Goal: Task Accomplishment & Management: Use online tool/utility

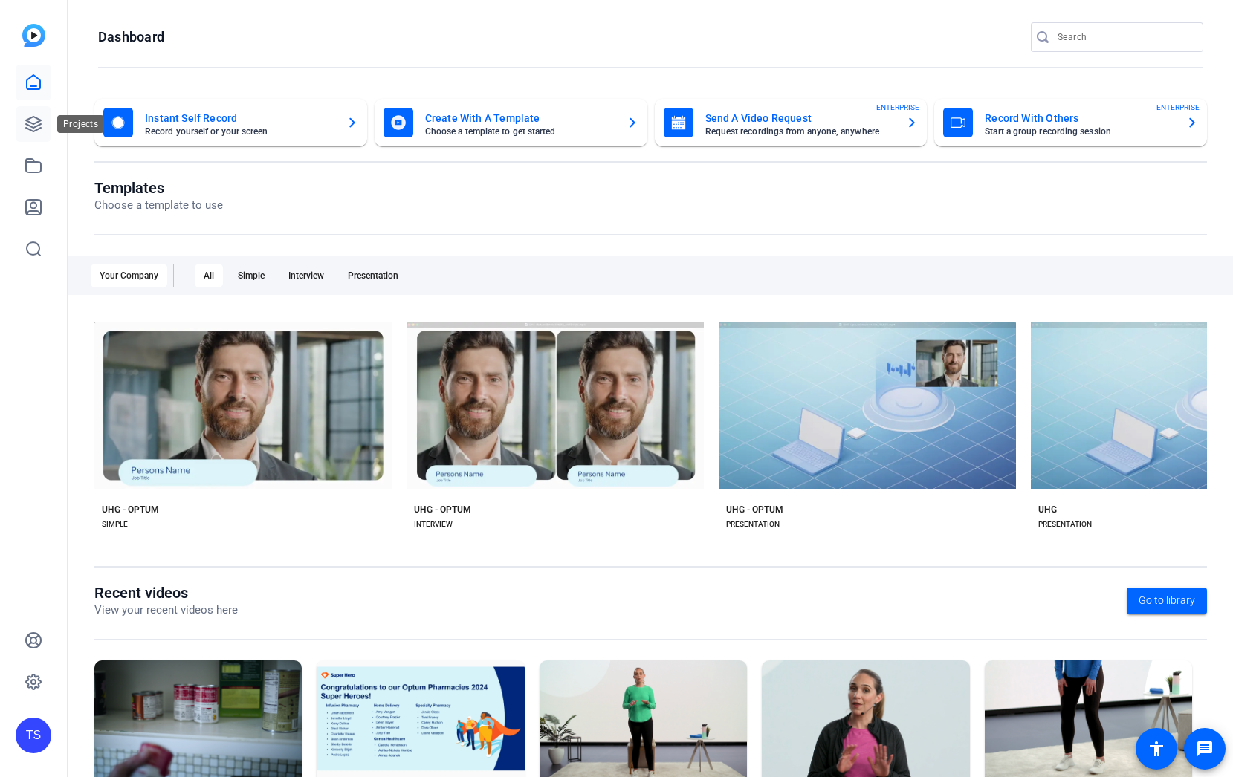
click at [27, 137] on link at bounding box center [34, 124] width 36 height 36
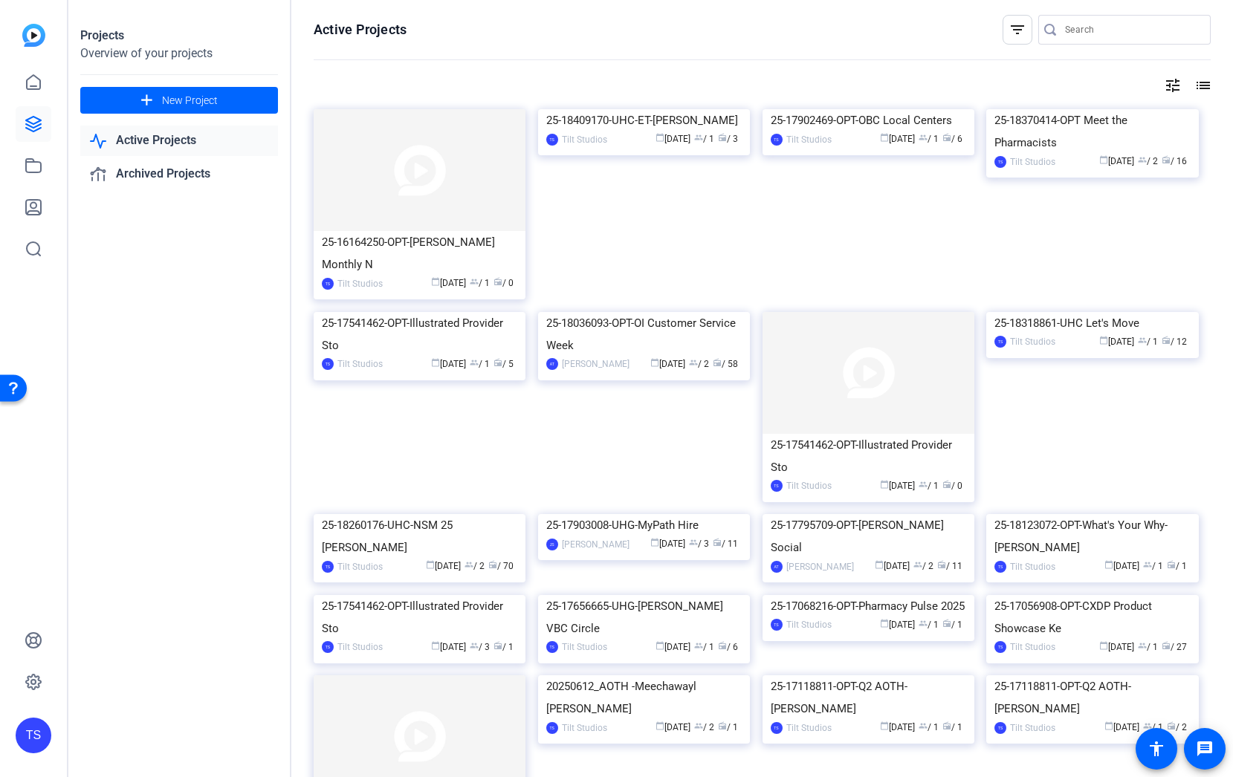
click at [1077, 36] on input "Search" at bounding box center [1132, 30] width 134 height 18
type input "social"
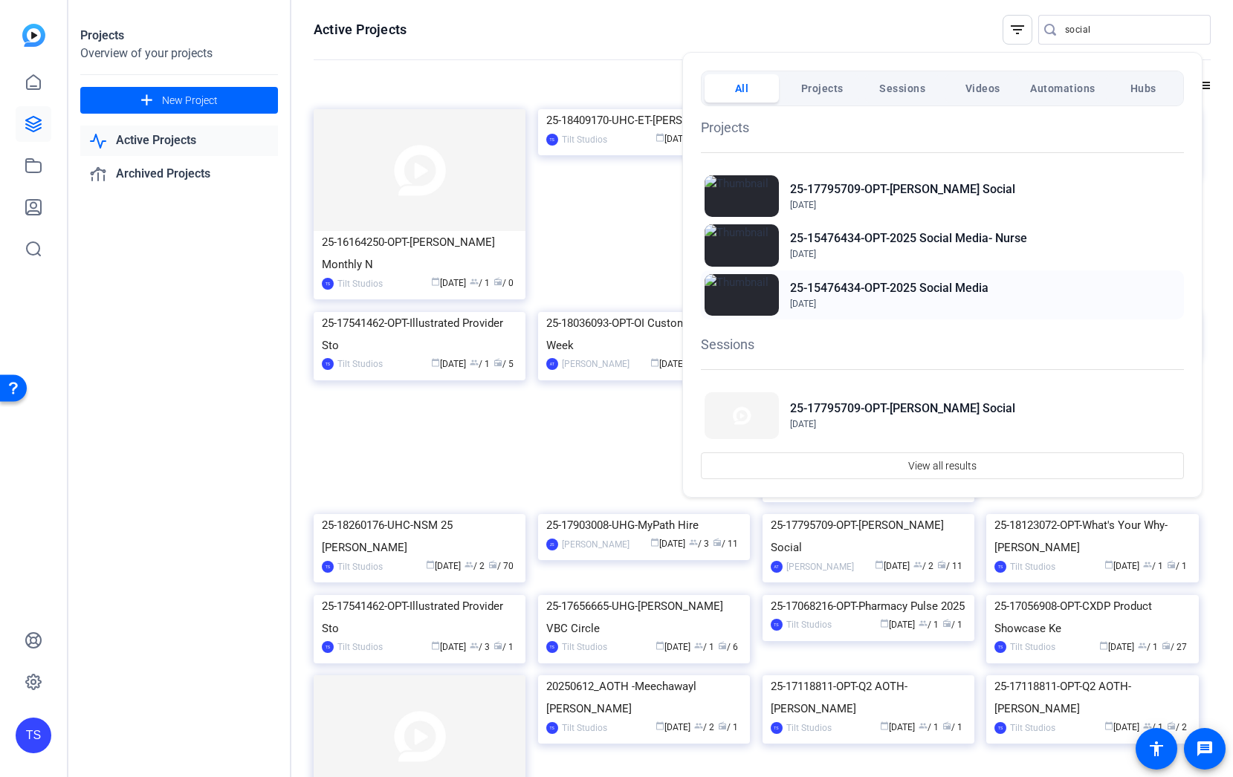
click at [889, 283] on h2 "25-15476434-OPT-2025 Social Media" at bounding box center [889, 288] width 198 height 18
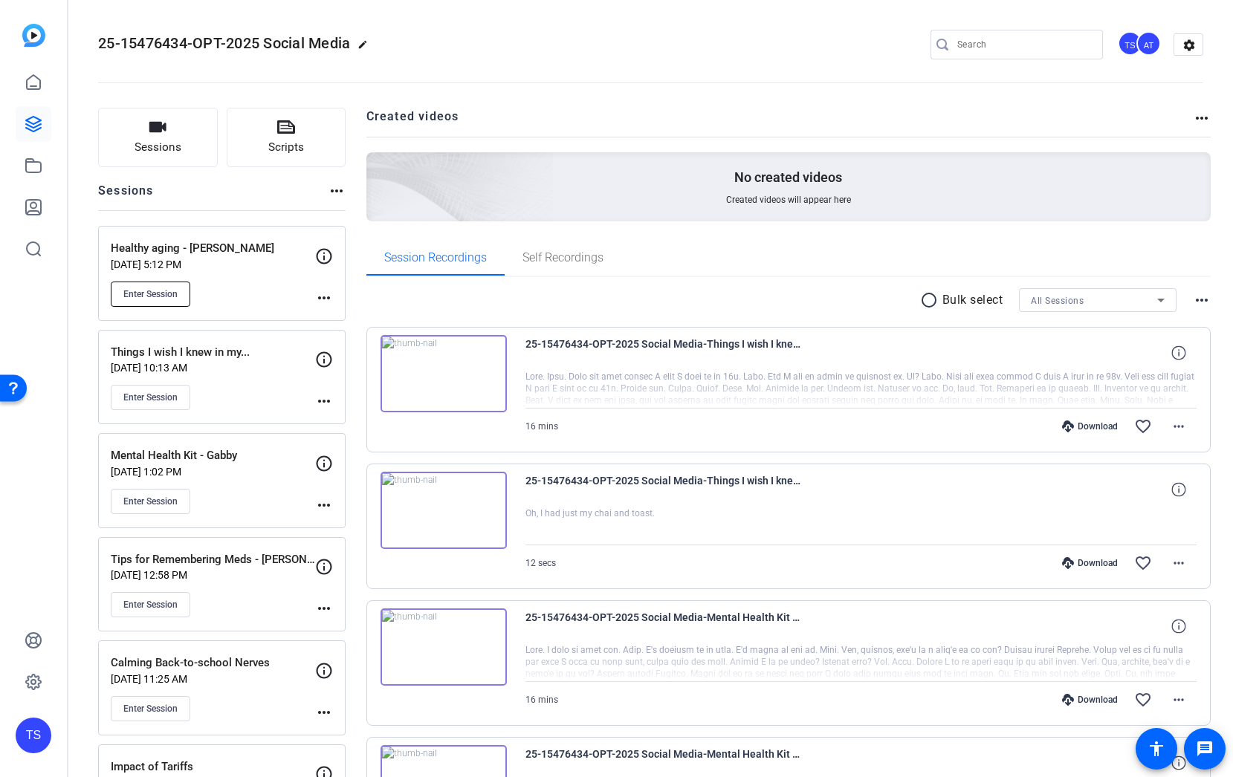
click at [140, 290] on span "Enter Session" at bounding box center [150, 294] width 54 height 12
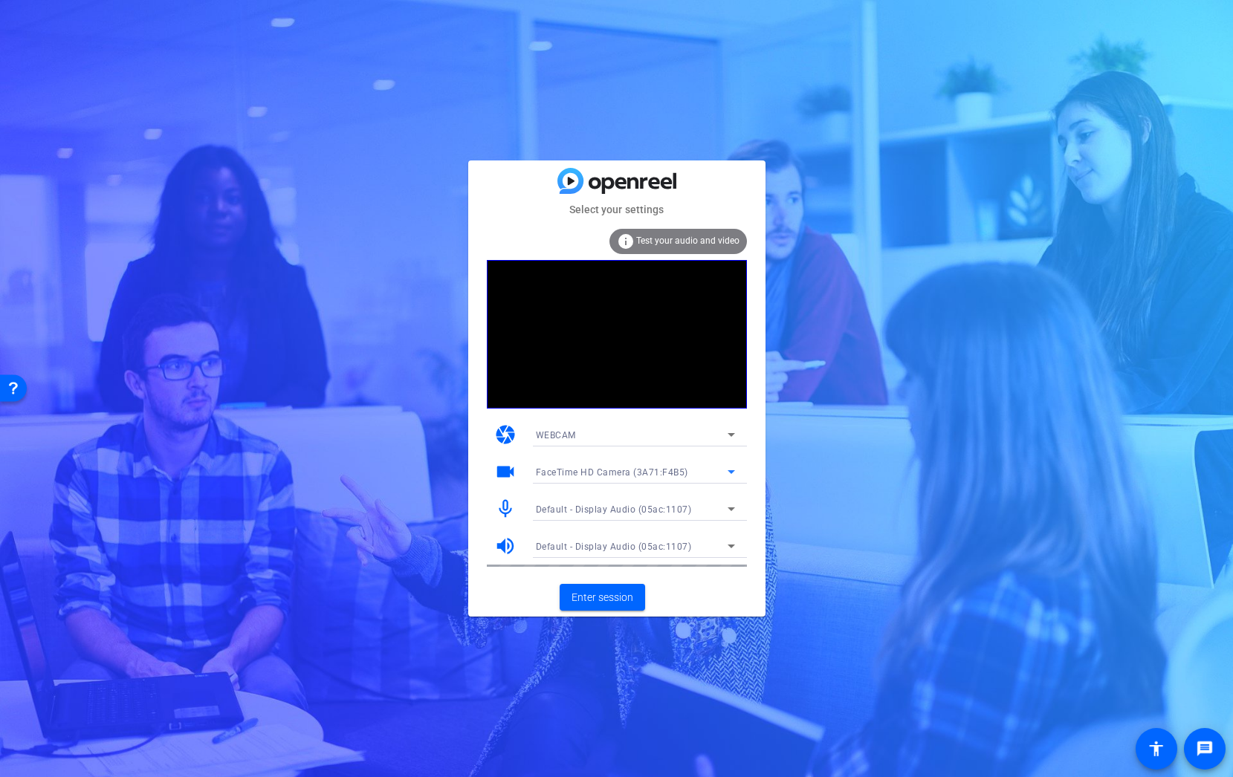
click at [641, 465] on div "FaceTime HD Camera (3A71:F4B5)" at bounding box center [632, 472] width 192 height 19
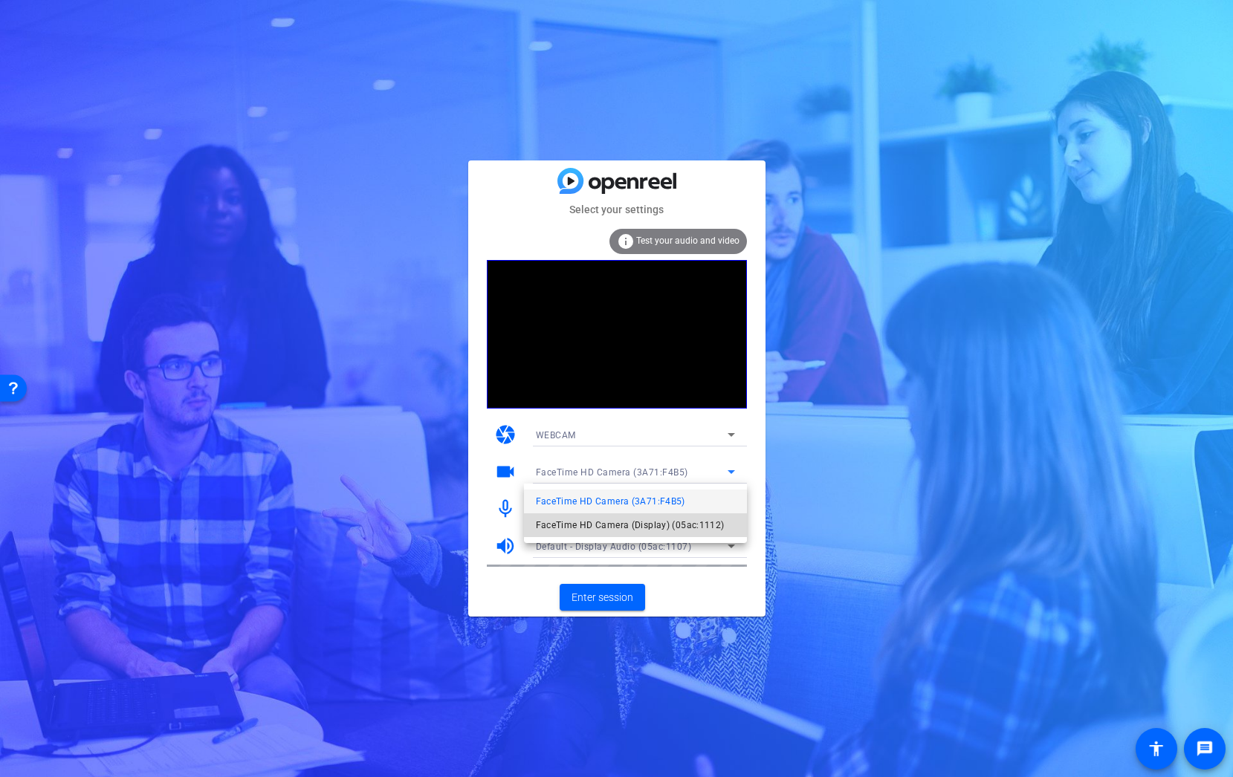
click at [624, 518] on span "FaceTime HD Camera (Display) (05ac:1112)" at bounding box center [630, 525] width 189 height 18
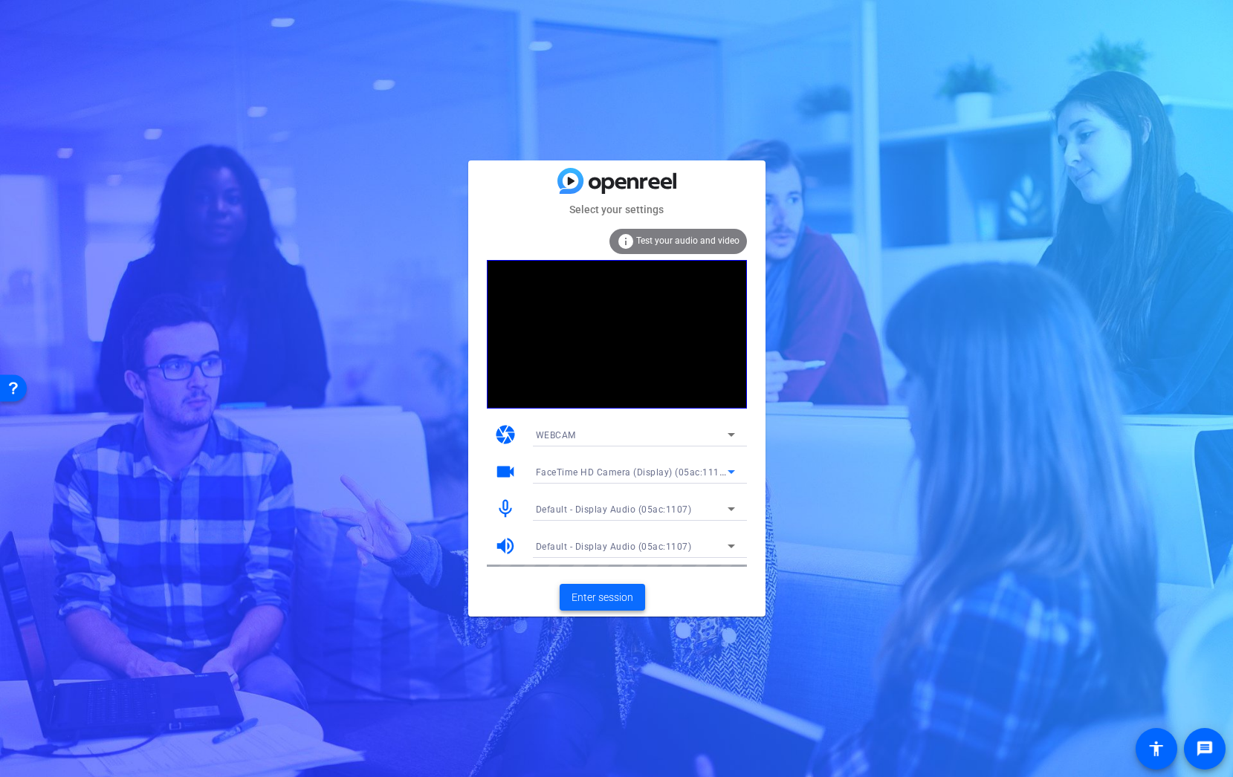
click at [612, 600] on span "Enter session" at bounding box center [602, 598] width 62 height 16
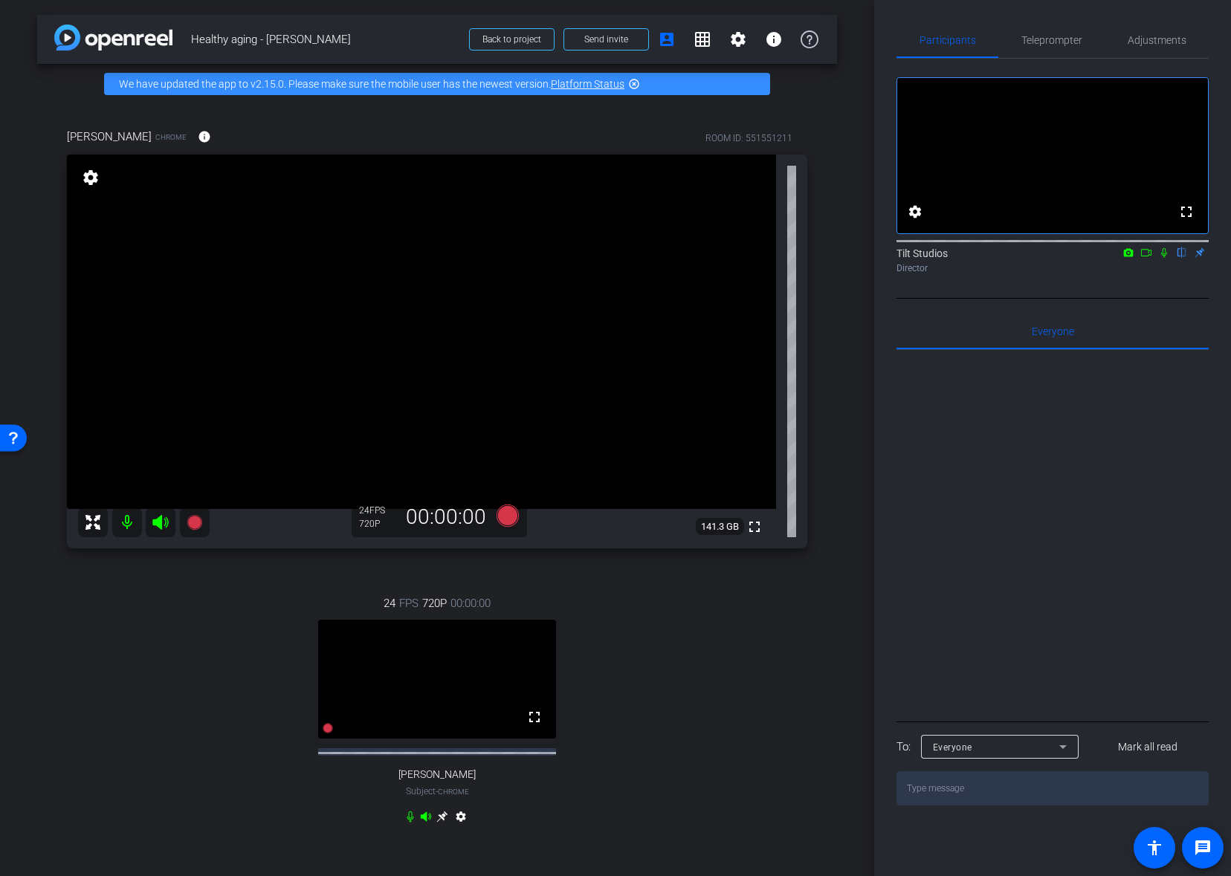
click at [812, 648] on div "[PERSON_NAME] Chrome info ROOM ID: 551551211 fullscreen settings 141.3 GB 24 FP…" at bounding box center [437, 486] width 800 height 764
click at [198, 142] on mat-icon "info" at bounding box center [204, 136] width 13 height 13
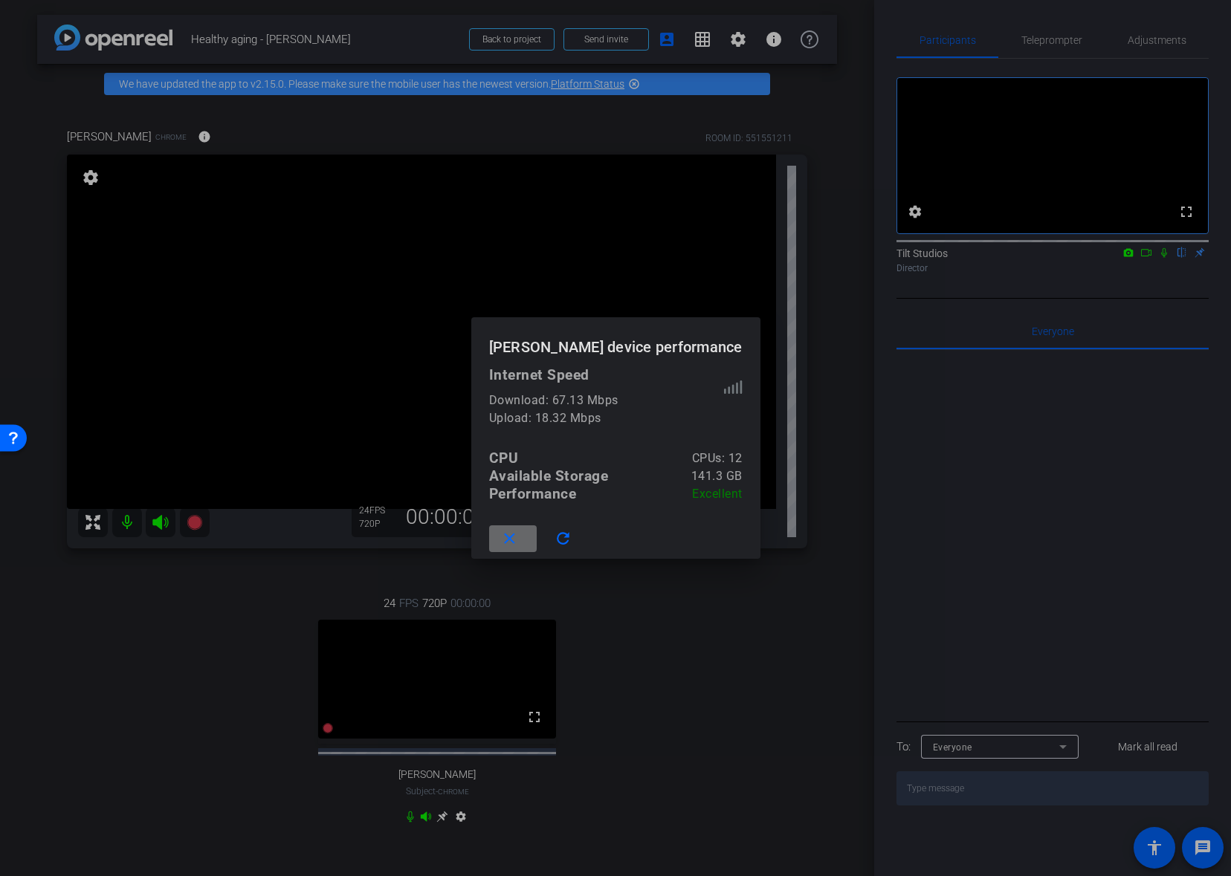
click at [519, 545] on mat-icon "close" at bounding box center [509, 539] width 19 height 19
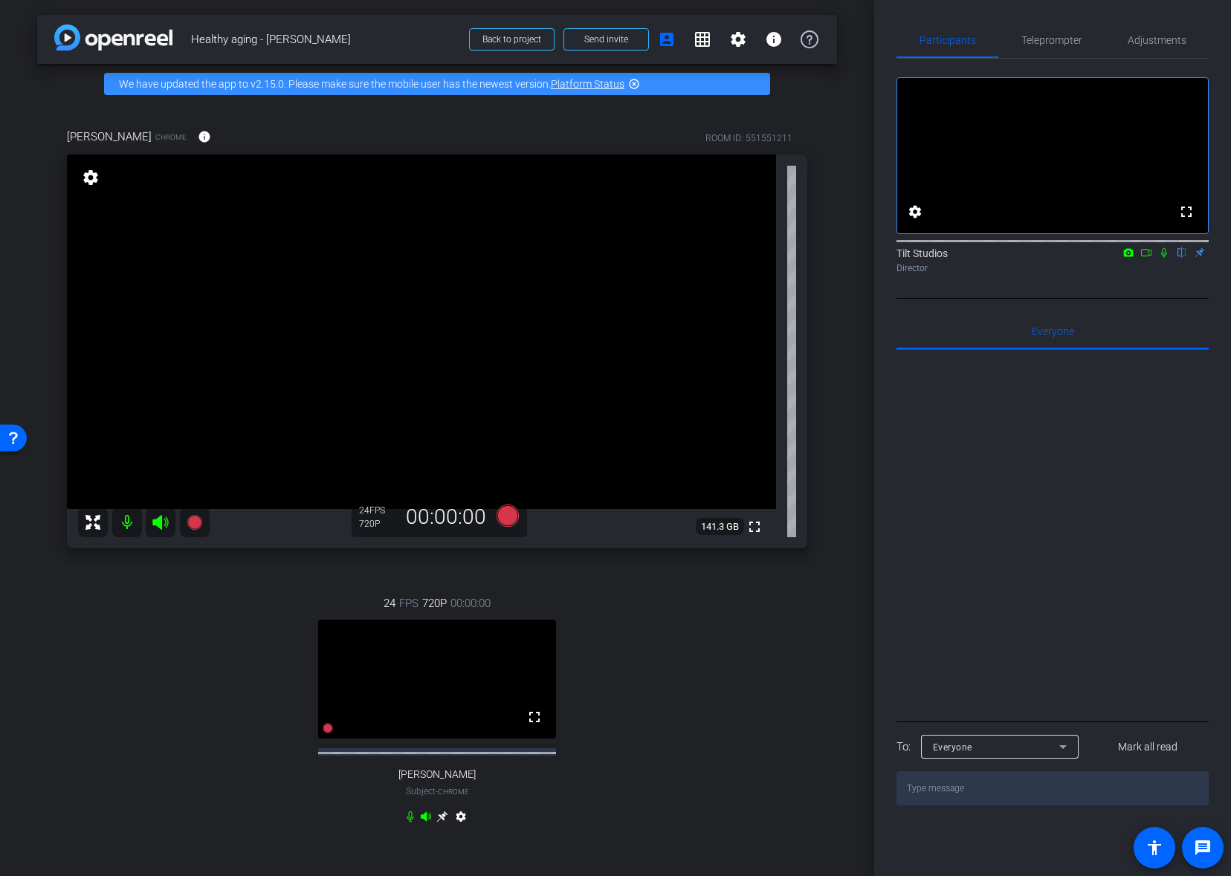
click at [1161, 259] on mat-icon at bounding box center [1164, 252] width 18 height 13
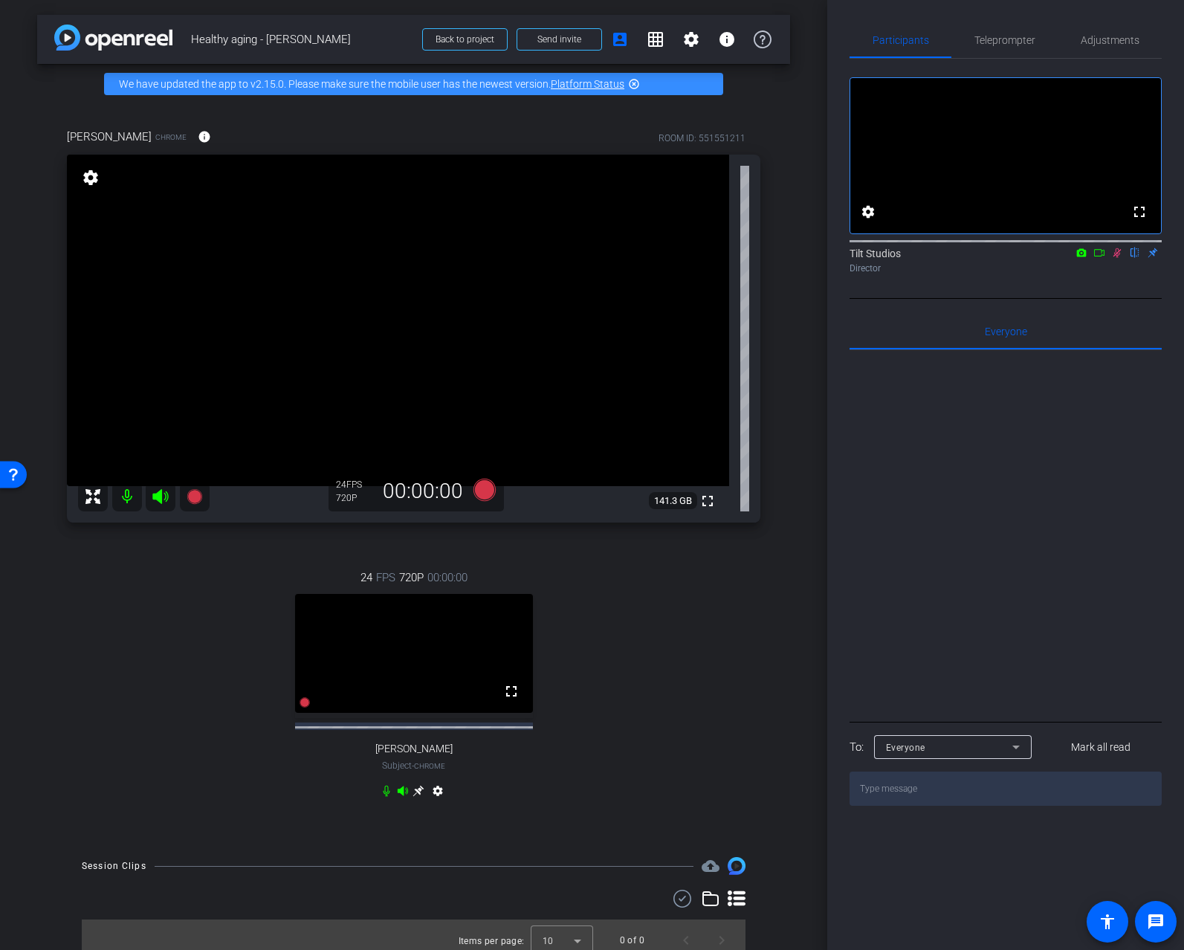
click at [796, 476] on div "arrow_back Healthy aging - [PERSON_NAME] Back to project Send invite account_bo…" at bounding box center [413, 475] width 827 height 950
click at [1121, 258] on icon at bounding box center [1117, 252] width 12 height 10
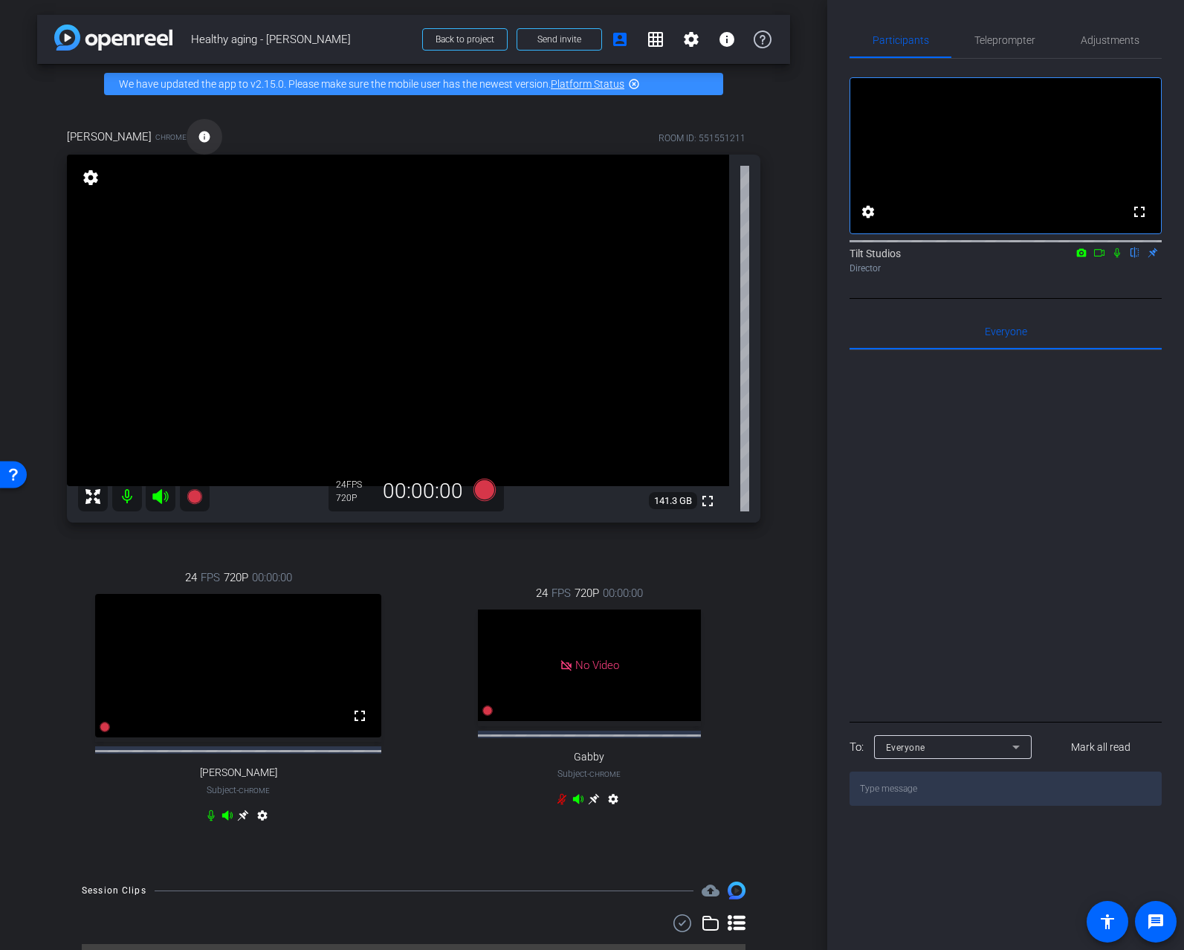
click at [198, 137] on mat-icon "info" at bounding box center [204, 136] width 13 height 13
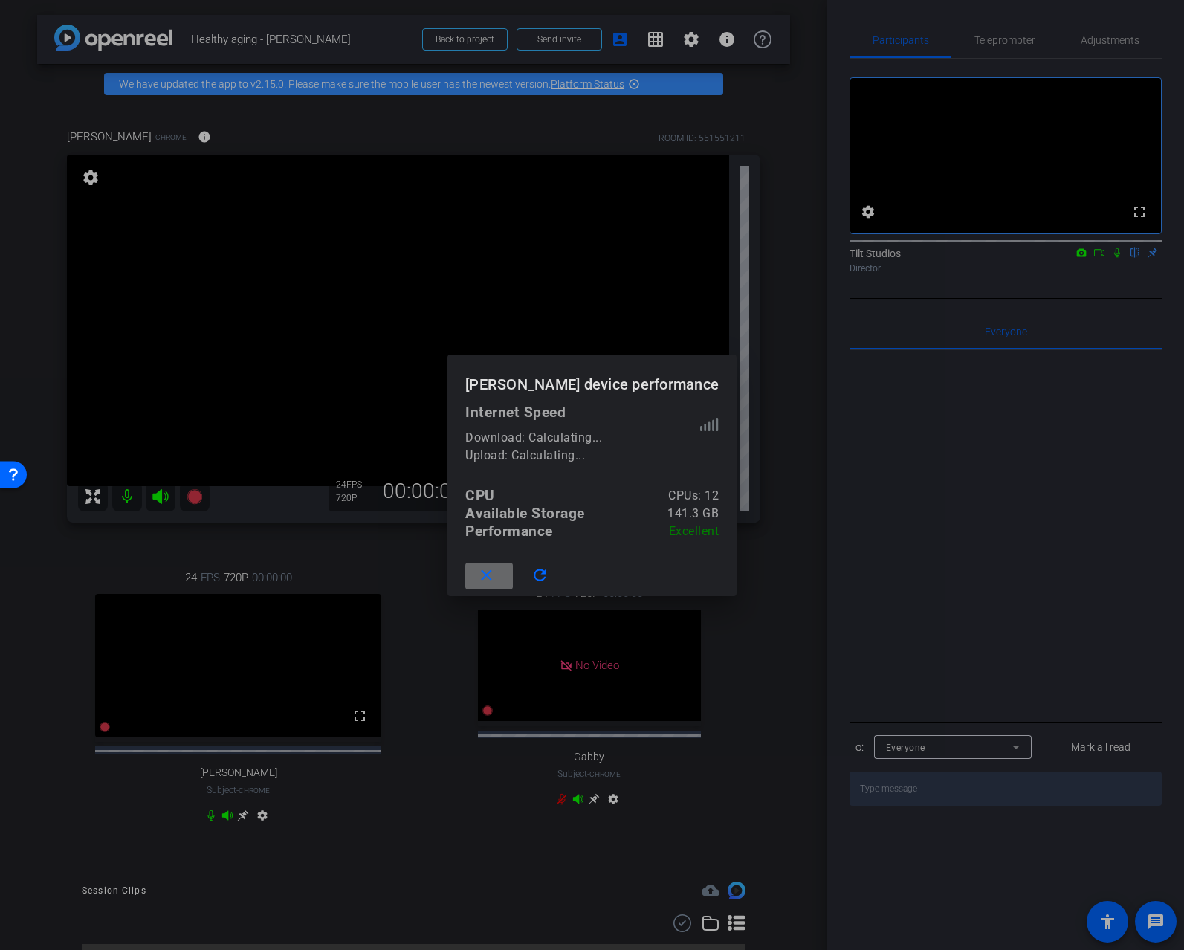
click at [488, 577] on mat-icon "close" at bounding box center [486, 575] width 19 height 19
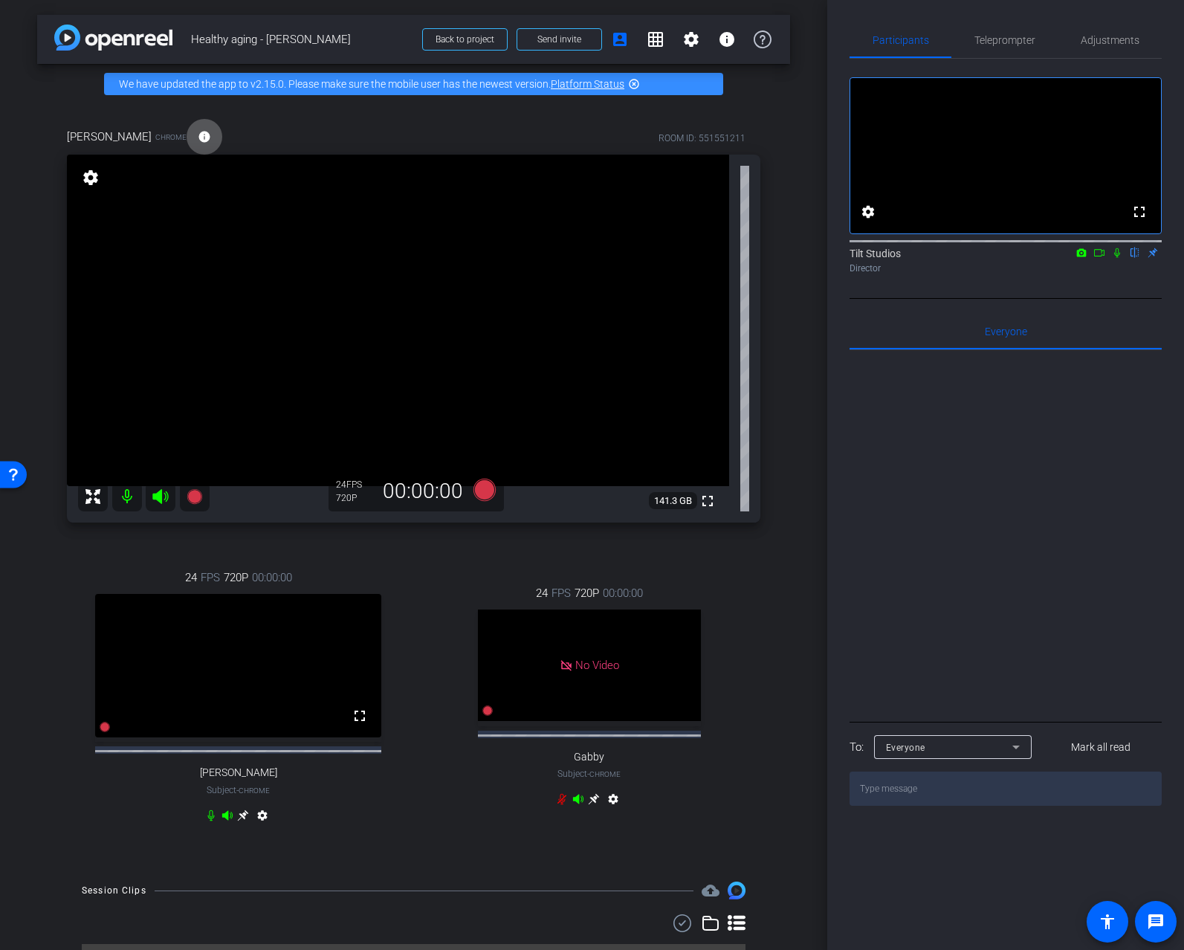
click at [404, 562] on div "24 FPS 720P 00:00:00 fullscreen Jen Subject - Chrome settings" at bounding box center [238, 698] width 343 height 307
click at [766, 325] on div "[PERSON_NAME] Chrome info ROOM ID: 551551211 fullscreen settings 141.3 GB 24 FP…" at bounding box center [413, 485] width 753 height 762
click at [782, 312] on div "arrow_back Healthy aging - [PERSON_NAME] Back to project Send invite account_bo…" at bounding box center [413, 475] width 827 height 950
click at [794, 285] on div "arrow_back Healthy aging - [PERSON_NAME] Back to project Send invite account_bo…" at bounding box center [413, 475] width 827 height 950
click at [804, 355] on div "arrow_back Healthy aging - [PERSON_NAME] Back to project Send invite account_bo…" at bounding box center [413, 475] width 827 height 950
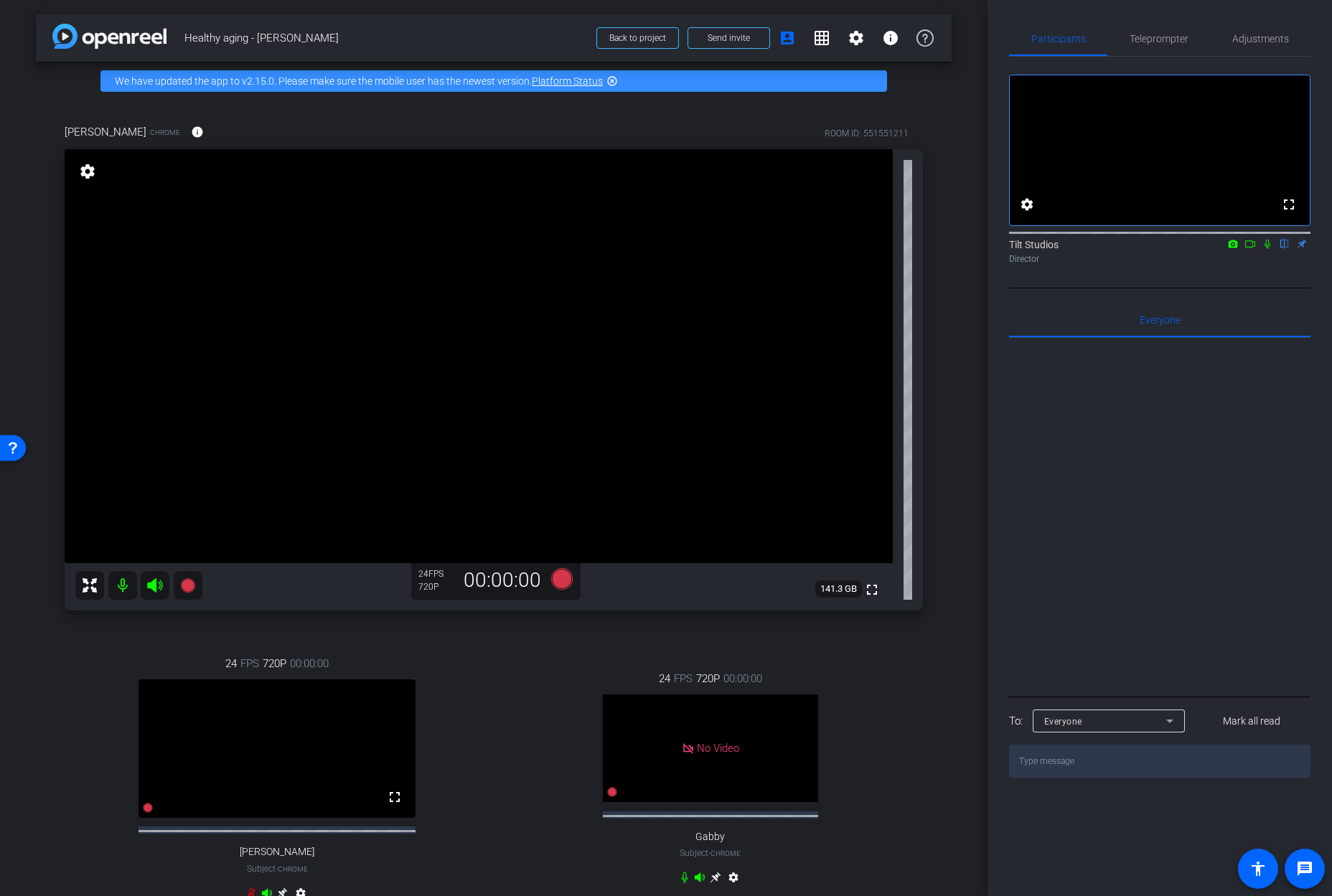
click at [547, 678] on div "24 FPS 720P 00:00:00 No Video Gabby Subject - Chrome settings" at bounding box center [711, 779] width 426 height 266
click at [103, 651] on div "24 FPS 720P 00:00:00 fullscreen Jen Subject - Chrome settings" at bounding box center [277, 780] width 426 height 296
click at [728, 38] on span "Send invite" at bounding box center [729, 38] width 43 height 12
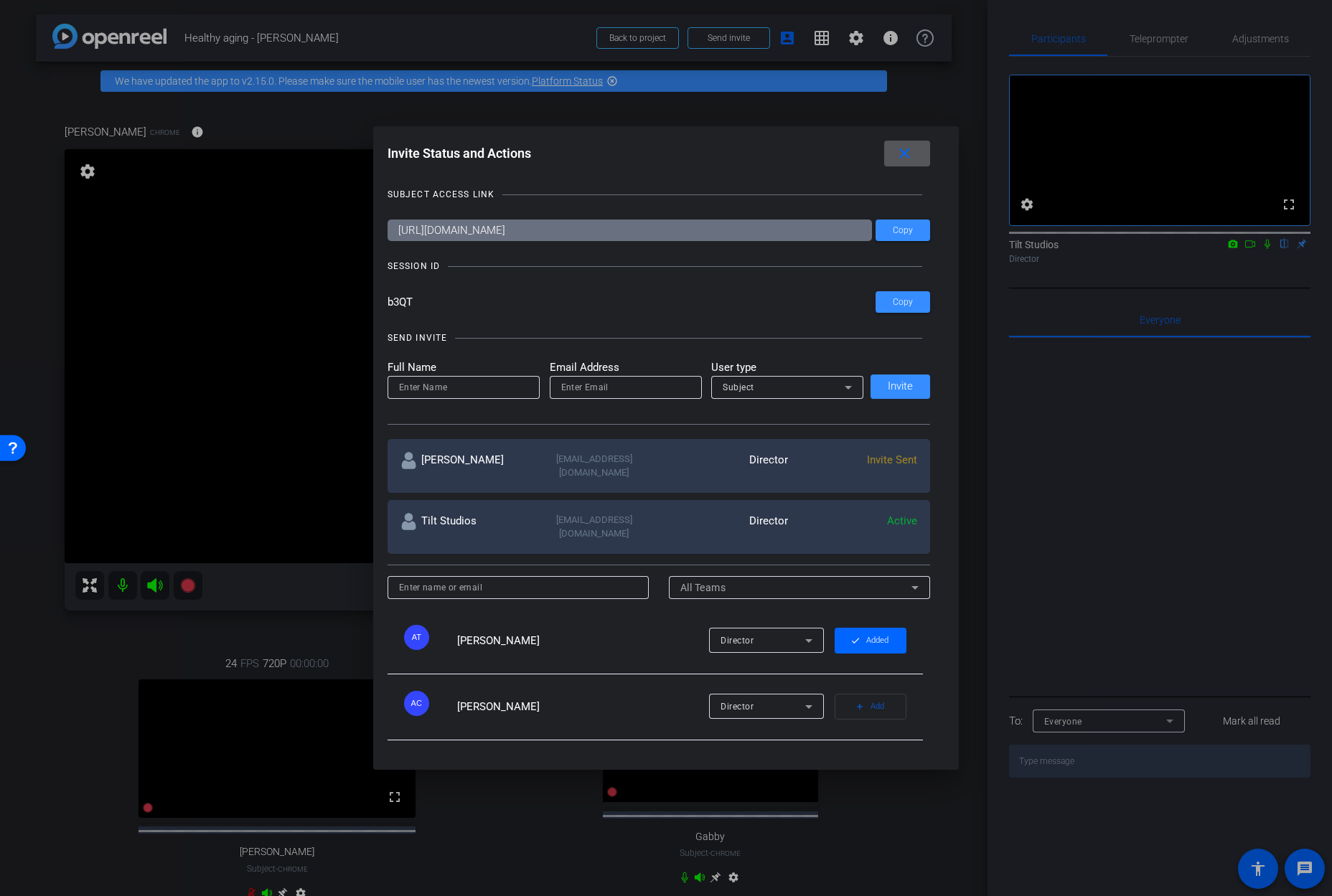
click at [924, 154] on span at bounding box center [908, 154] width 46 height 35
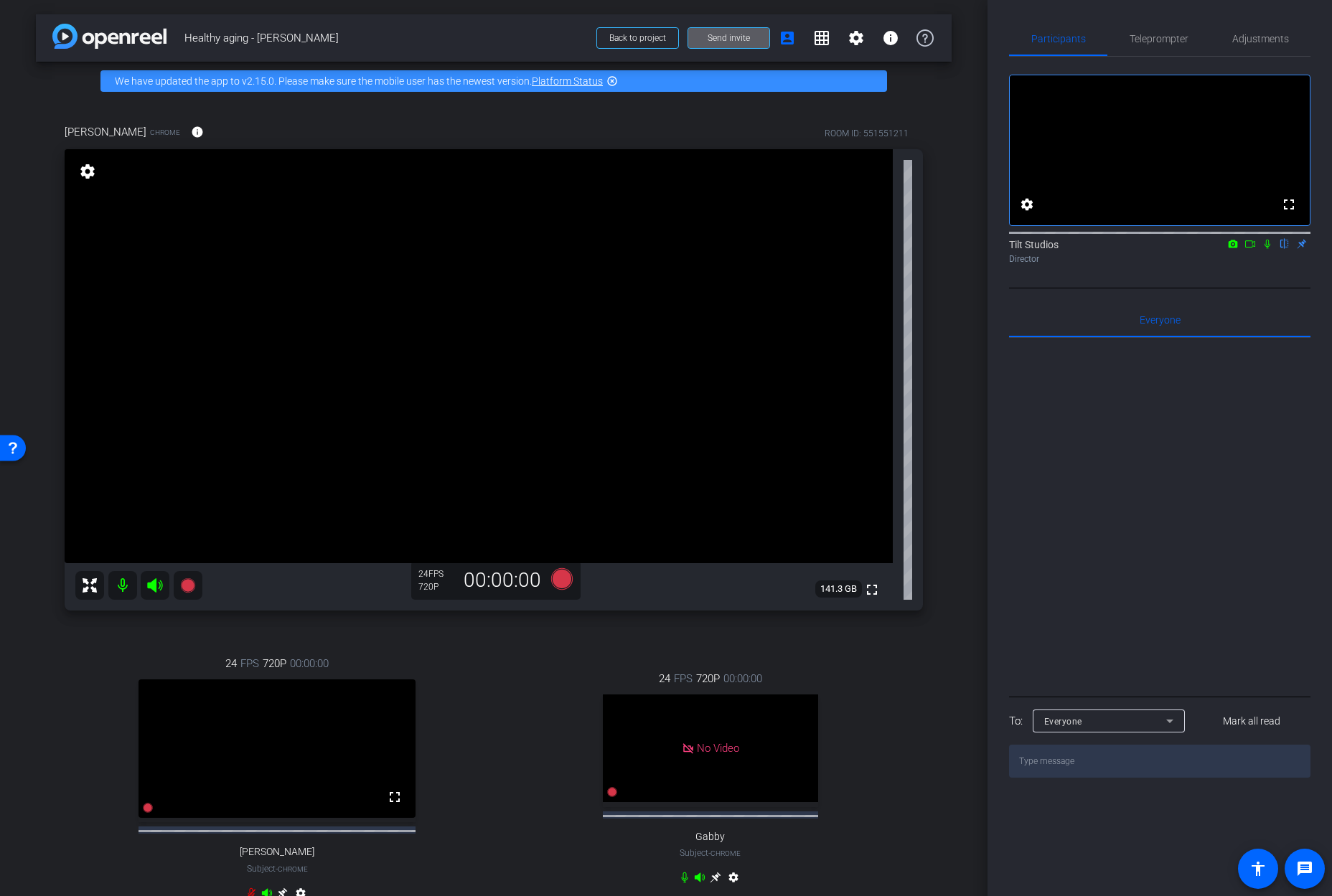
click at [937, 362] on div "[PERSON_NAME] Chrome info ROOM ID: 551551211 fullscreen settings 141.3 GB 24 FP…" at bounding box center [494, 521] width 916 height 842
drag, startPoint x: 119, startPoint y: 640, endPoint x: 123, endPoint y: 600, distance: 40.2
click at [119, 636] on div "24 FPS 720P 00:00:00 fullscreen Jen Subject - Chrome settings" at bounding box center [277, 779] width 426 height 296
click at [122, 588] on mat-icon at bounding box center [123, 585] width 29 height 29
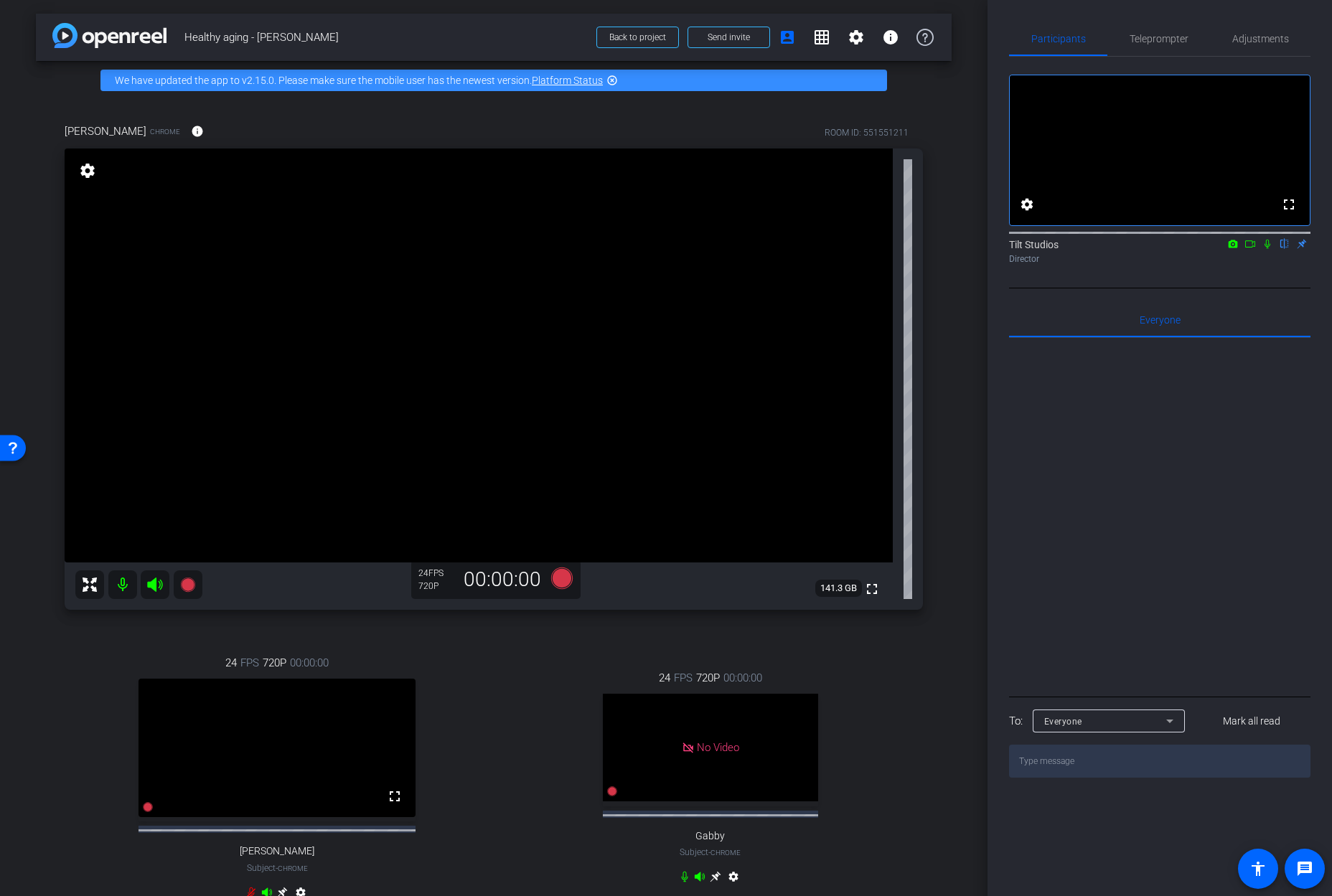
click at [122, 588] on mat-icon at bounding box center [123, 585] width 29 height 29
click at [150, 584] on icon at bounding box center [155, 584] width 15 height 14
click at [128, 587] on mat-icon at bounding box center [123, 585] width 29 height 29
click at [143, 585] on mat-icon at bounding box center [156, 585] width 29 height 29
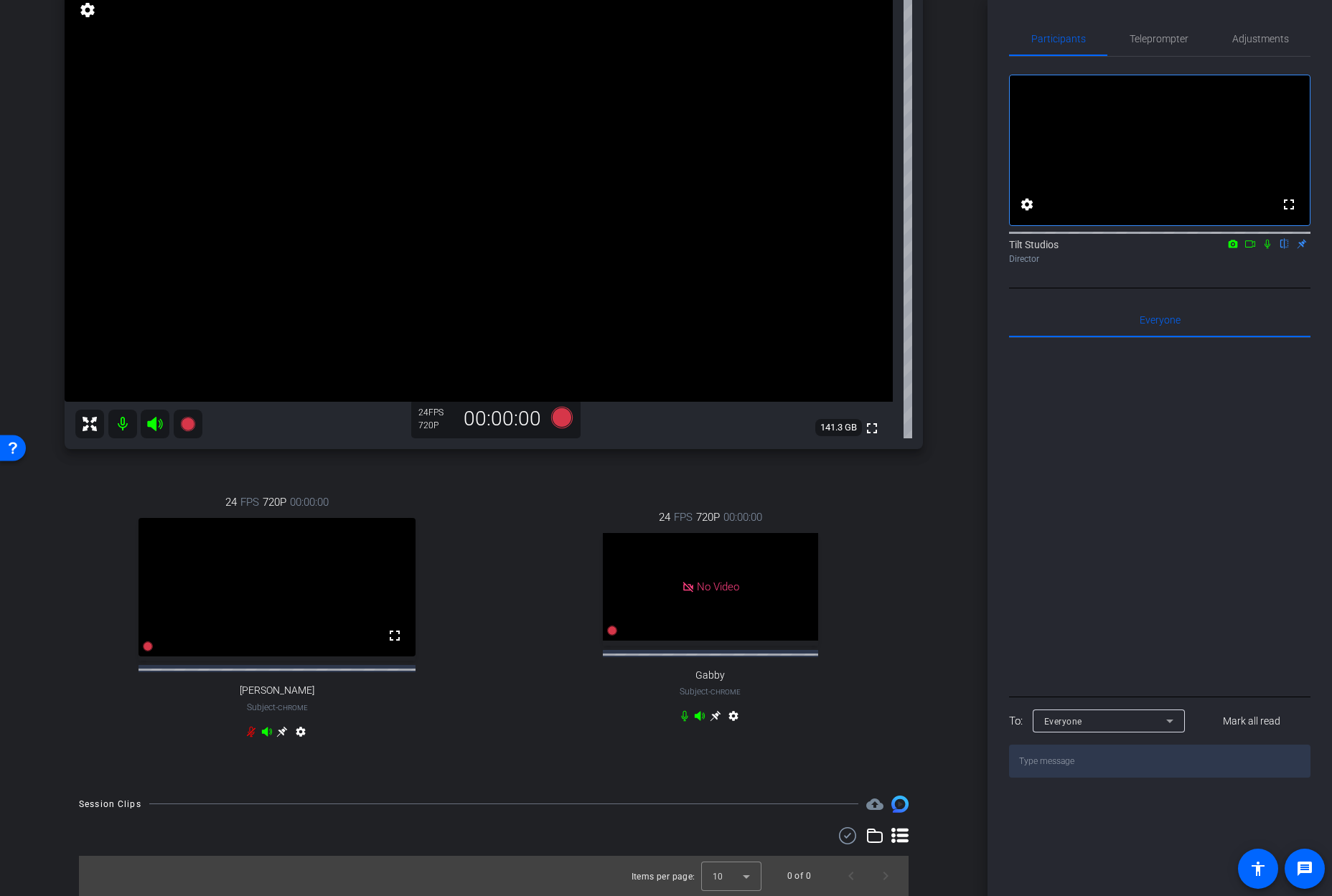
scroll to position [153, 0]
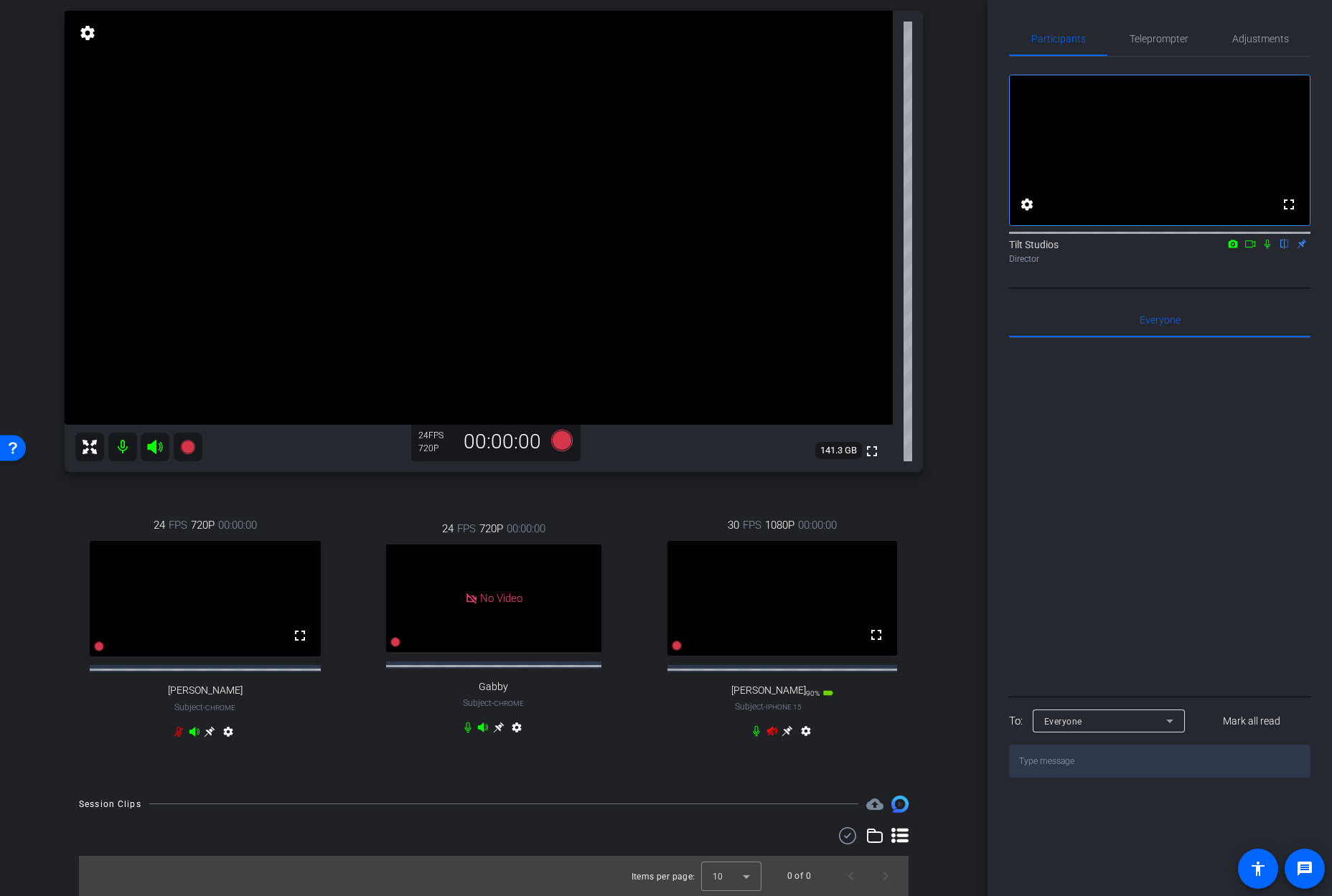
click at [131, 434] on mat-icon at bounding box center [123, 447] width 29 height 29
click at [149, 440] on icon at bounding box center [155, 447] width 15 height 14
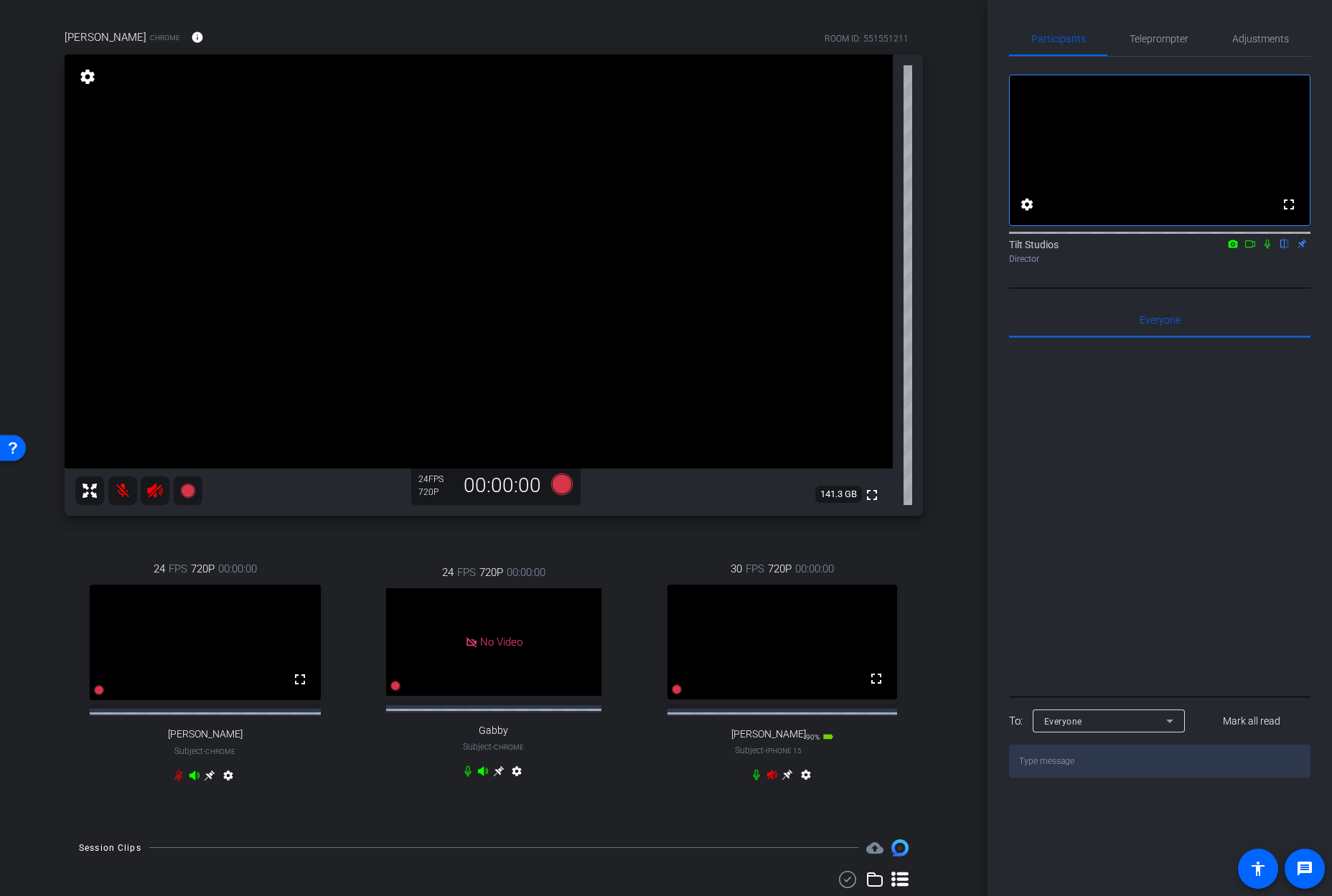
scroll to position [94, 0]
click at [767, 750] on icon at bounding box center [773, 776] width 12 height 12
click at [798, 750] on mat-icon "settings" at bounding box center [807, 779] width 17 height 17
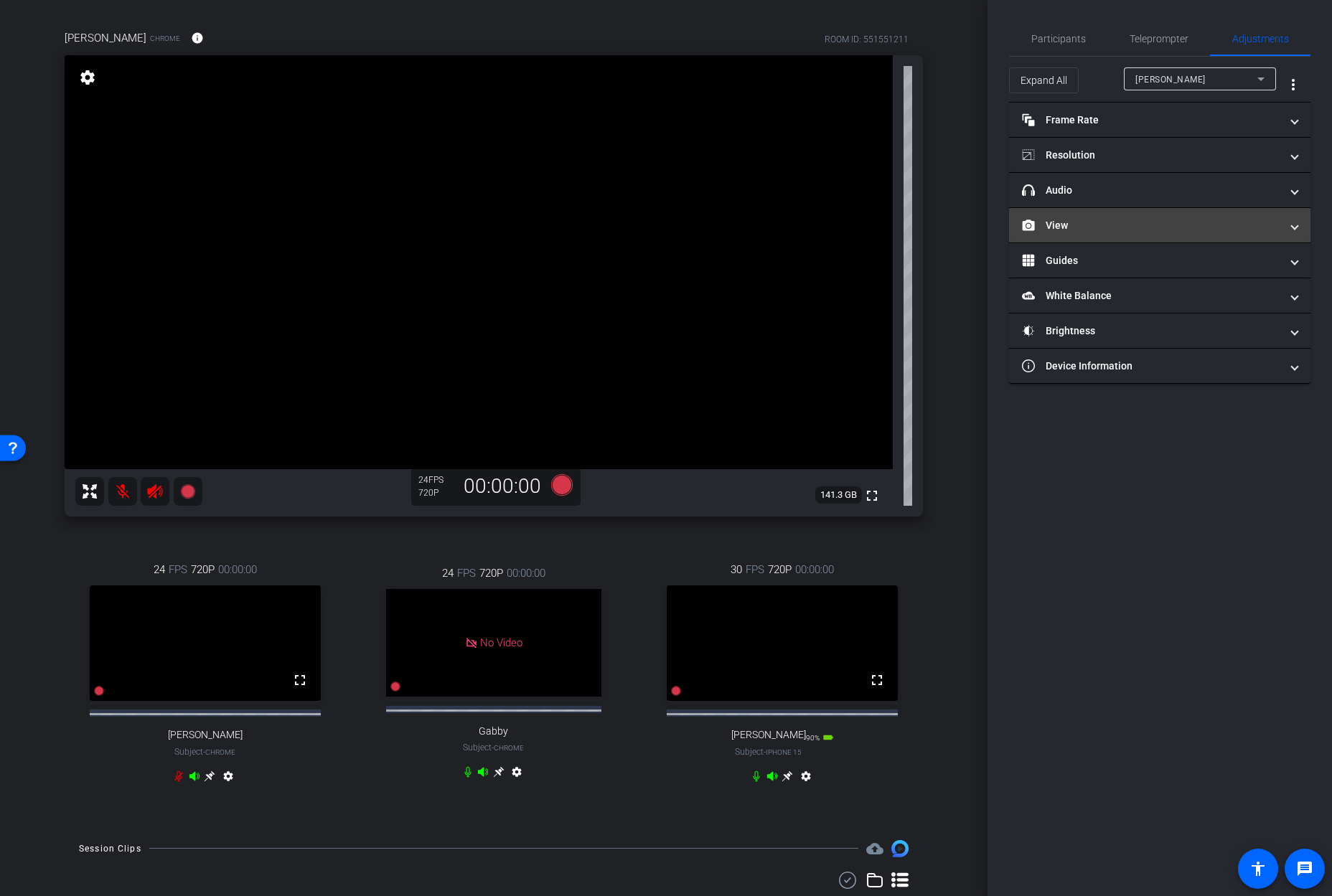
click at [1100, 222] on mat-panel-title "View" at bounding box center [1151, 226] width 259 height 15
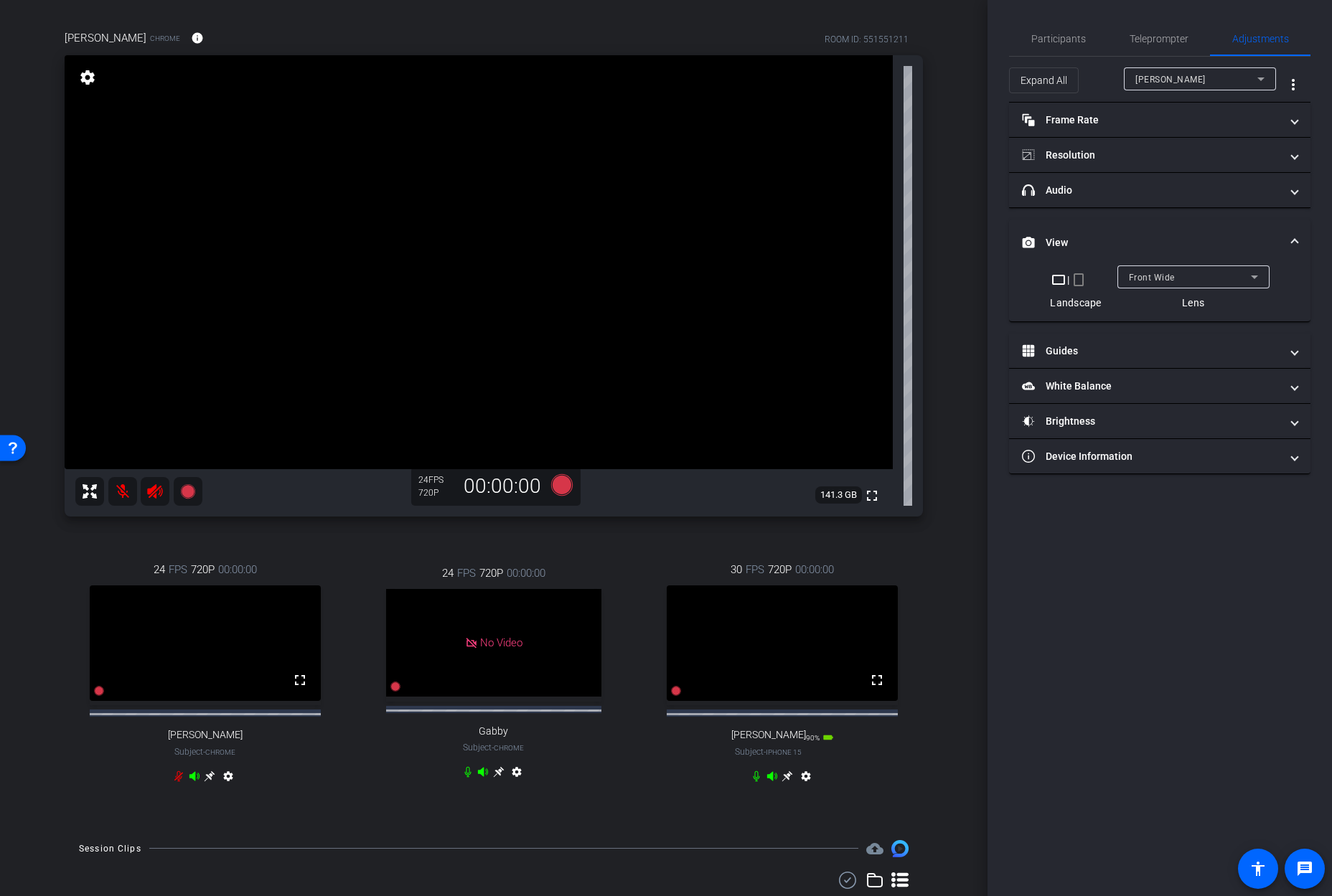
click at [1078, 278] on mat-icon "crop_portrait" at bounding box center [1079, 280] width 17 height 17
click at [946, 418] on div "arrow_back Healthy aging - [PERSON_NAME] Back to project Send invite account_bo…" at bounding box center [494, 354] width 988 height 896
click at [781, 750] on icon at bounding box center [787, 772] width 12 height 12
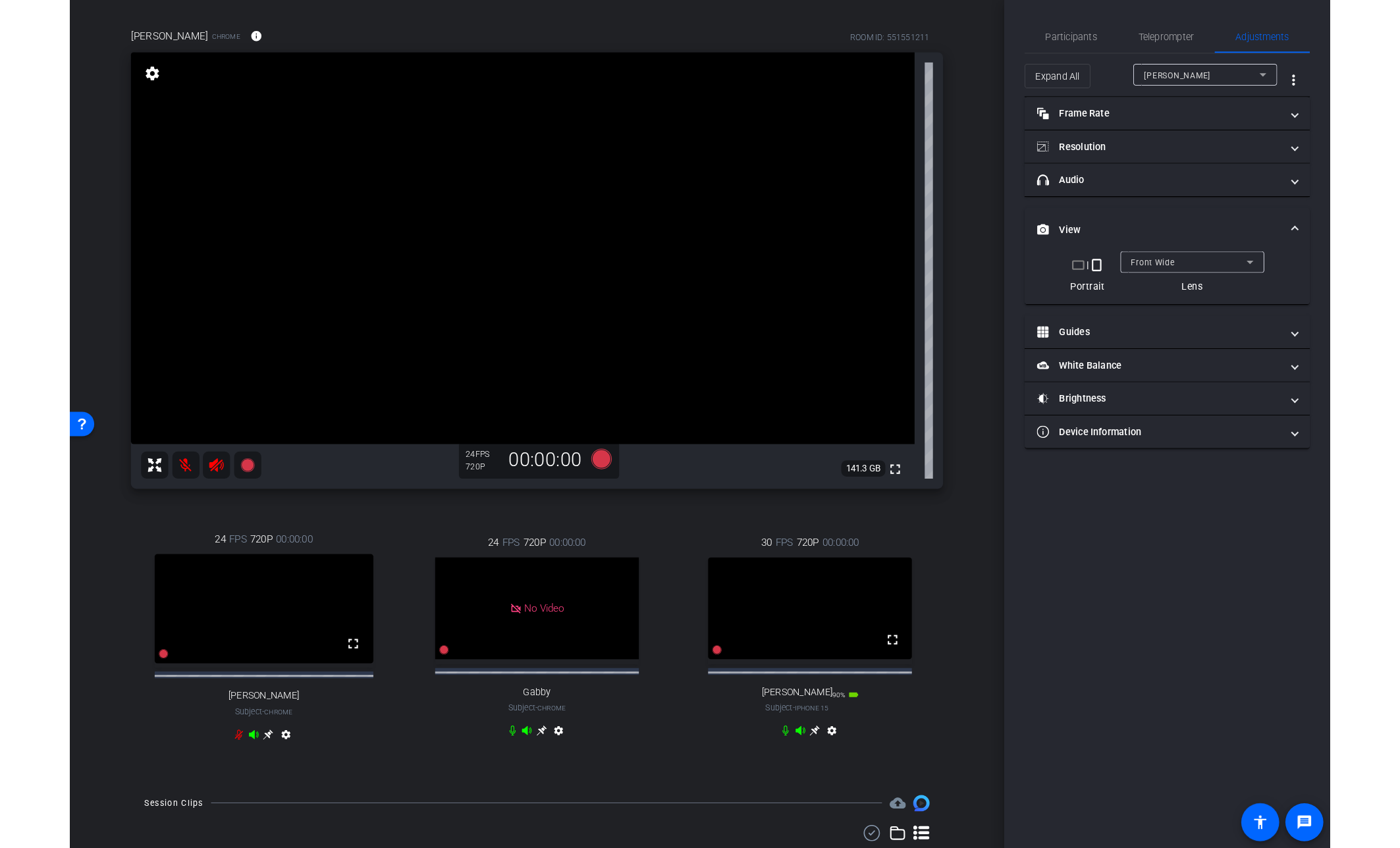
scroll to position [0, 0]
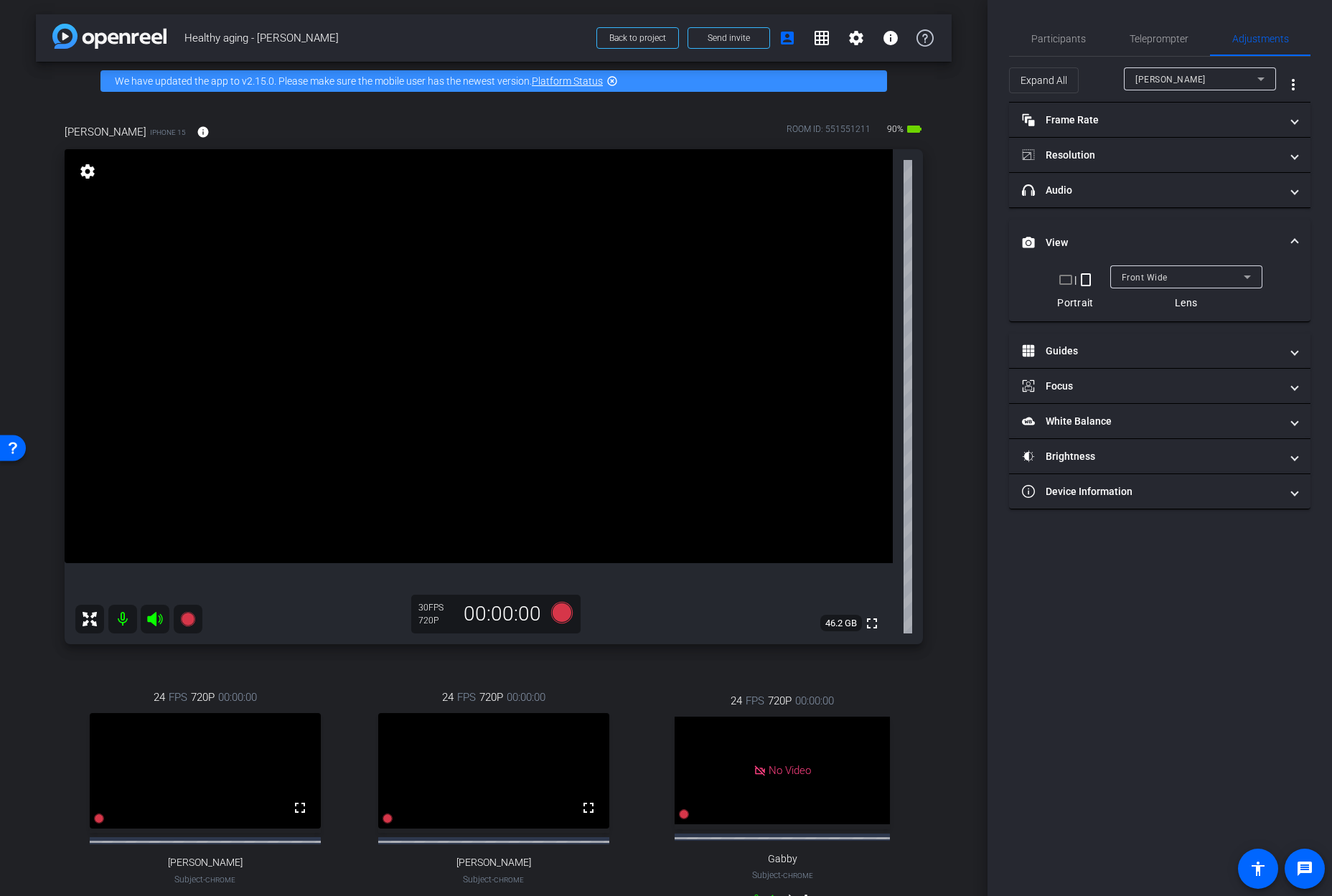
click at [952, 715] on div "arrow_back Healthy aging - [PERSON_NAME] Back to project Send invite account_bo…" at bounding box center [494, 448] width 988 height 896
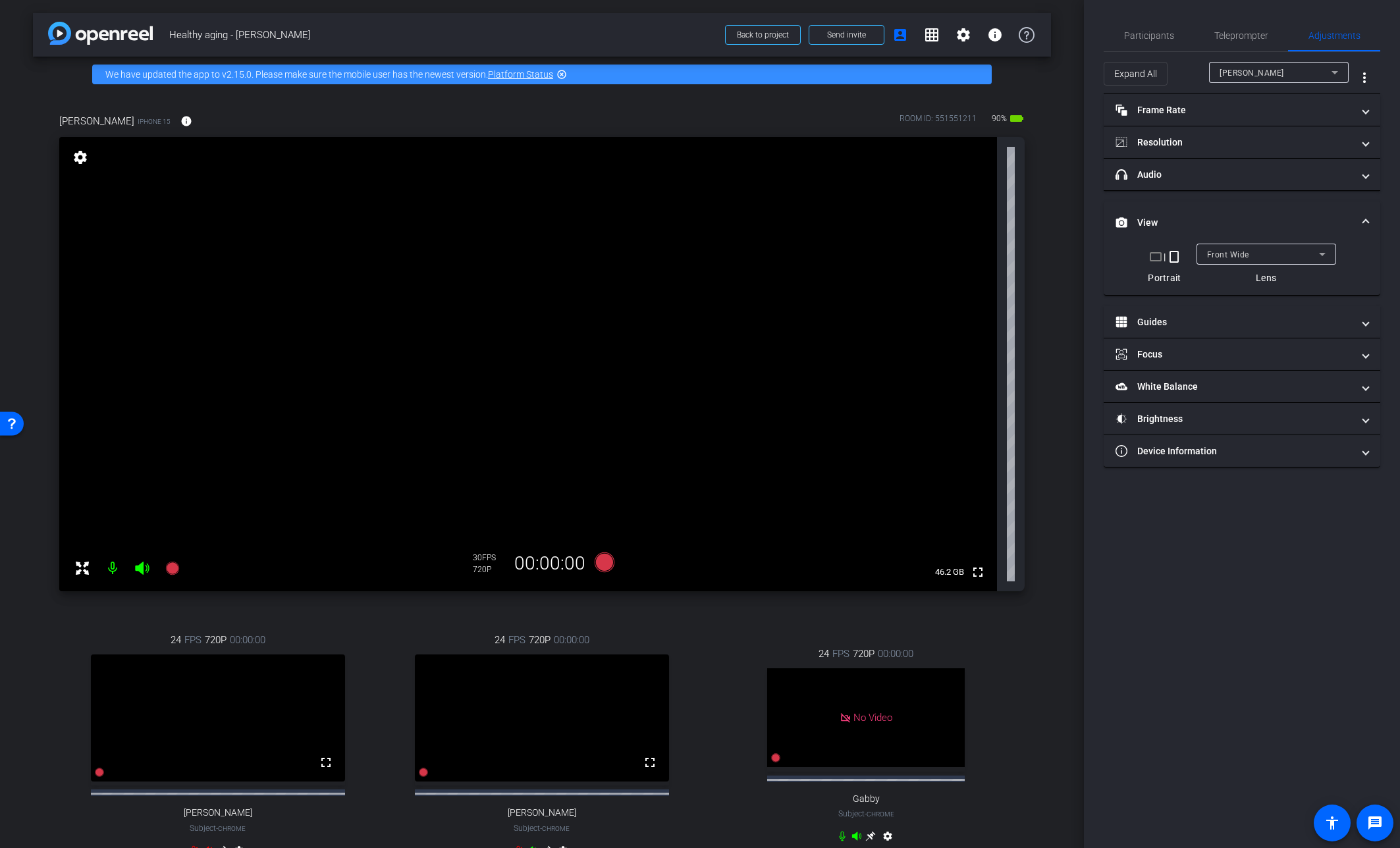
click at [1044, 442] on div "arrow_back Healthy aging - [PERSON_NAME] Back to project Send invite account_bo…" at bounding box center [541, 424] width 1084 height 848
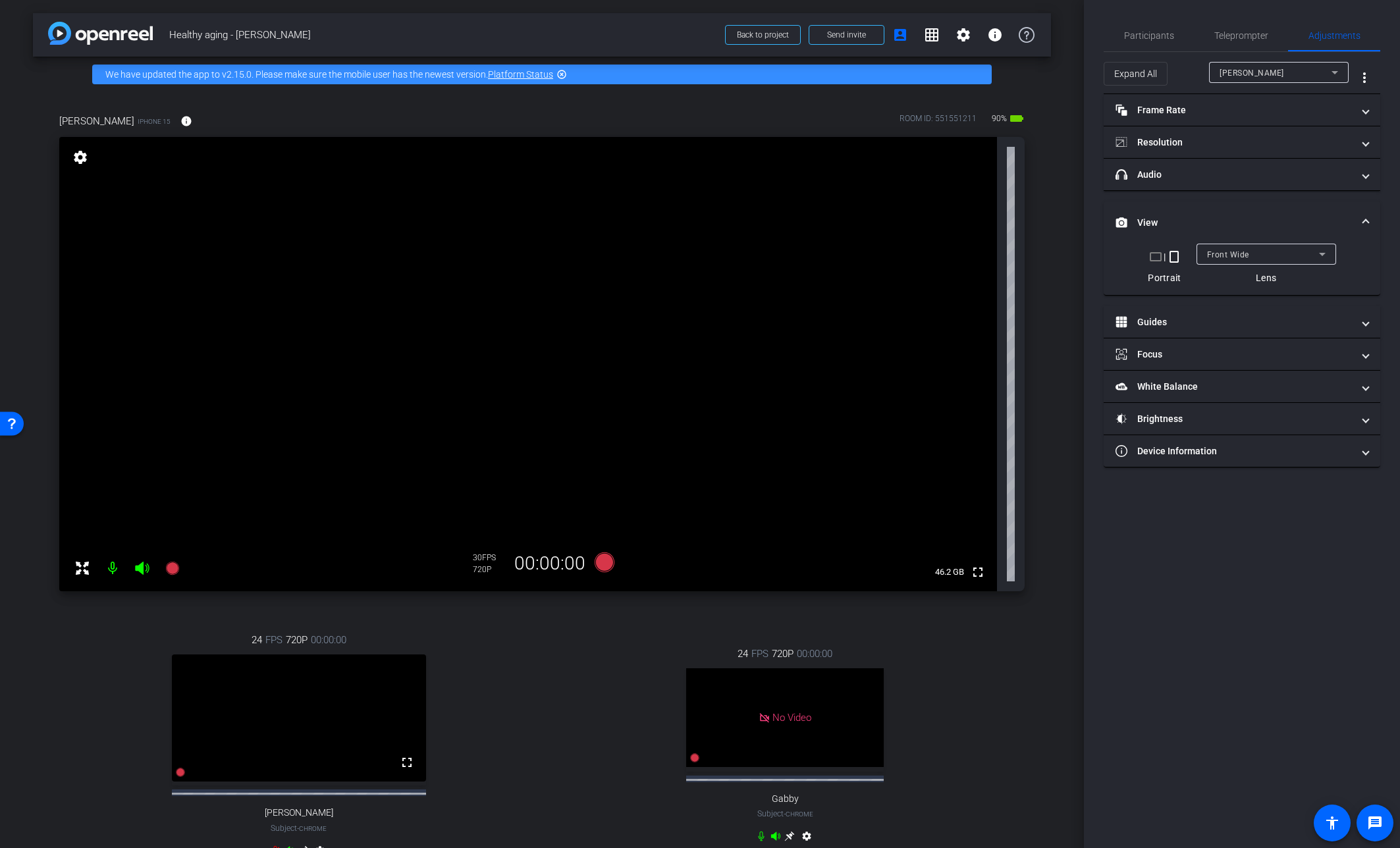
click at [1044, 442] on div "arrow_back Healthy aging - [PERSON_NAME] Back to project Send invite account_bo…" at bounding box center [541, 424] width 1084 height 848
click at [965, 626] on div "24 FPS 720P 00:00:00 fullscreen Jen Subject - Chrome settings 24 FPS 720P 00:00…" at bounding box center [541, 747] width 965 height 272
click at [537, 656] on div "24 FPS 720P 00:00:00 fullscreen Jen Subject - Chrome settings 24 FPS 720P 00:00…" at bounding box center [541, 747] width 965 height 272
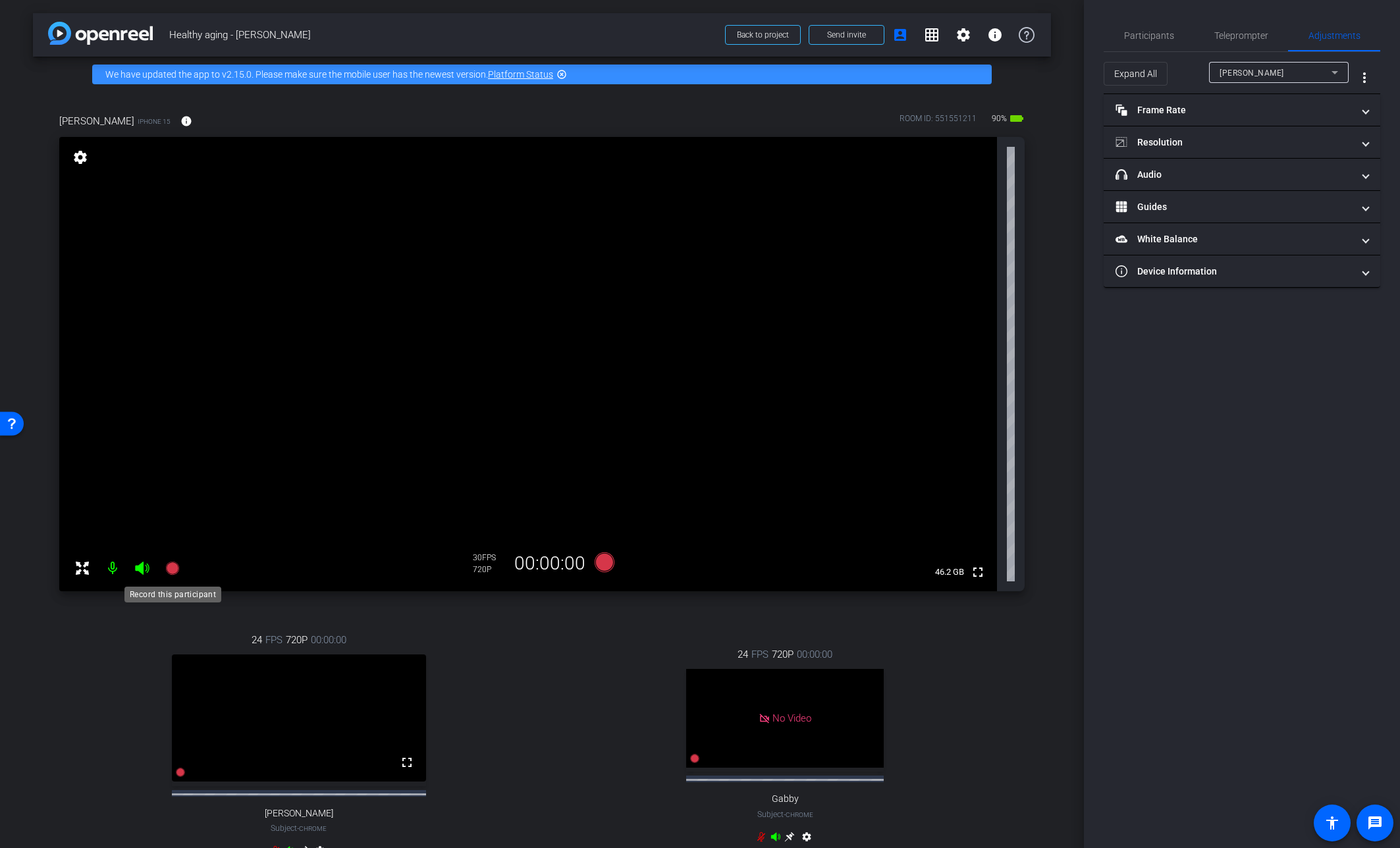
click at [170, 571] on icon at bounding box center [172, 568] width 13 height 13
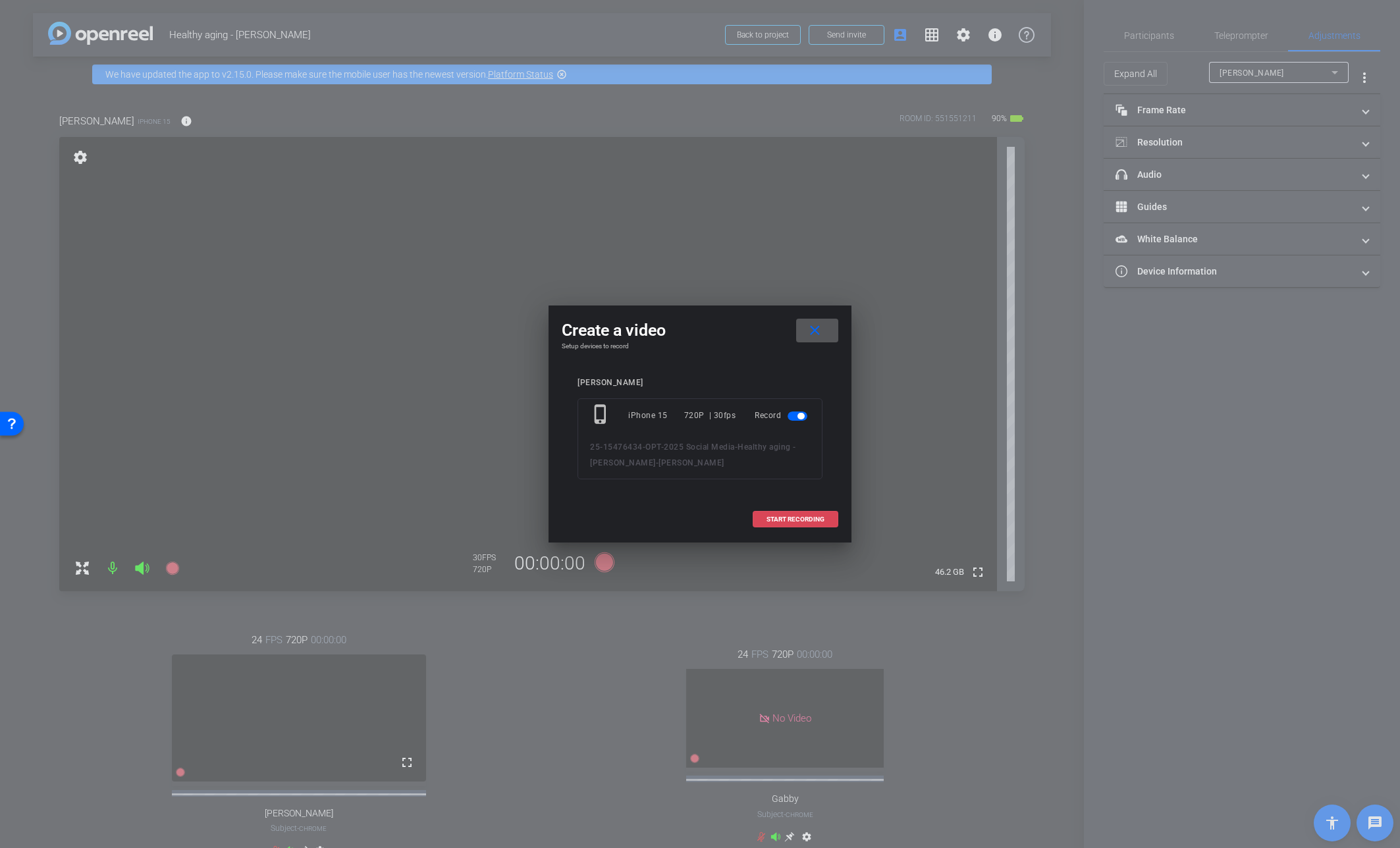
click at [786, 517] on span "START RECORDING" at bounding box center [795, 519] width 58 height 6
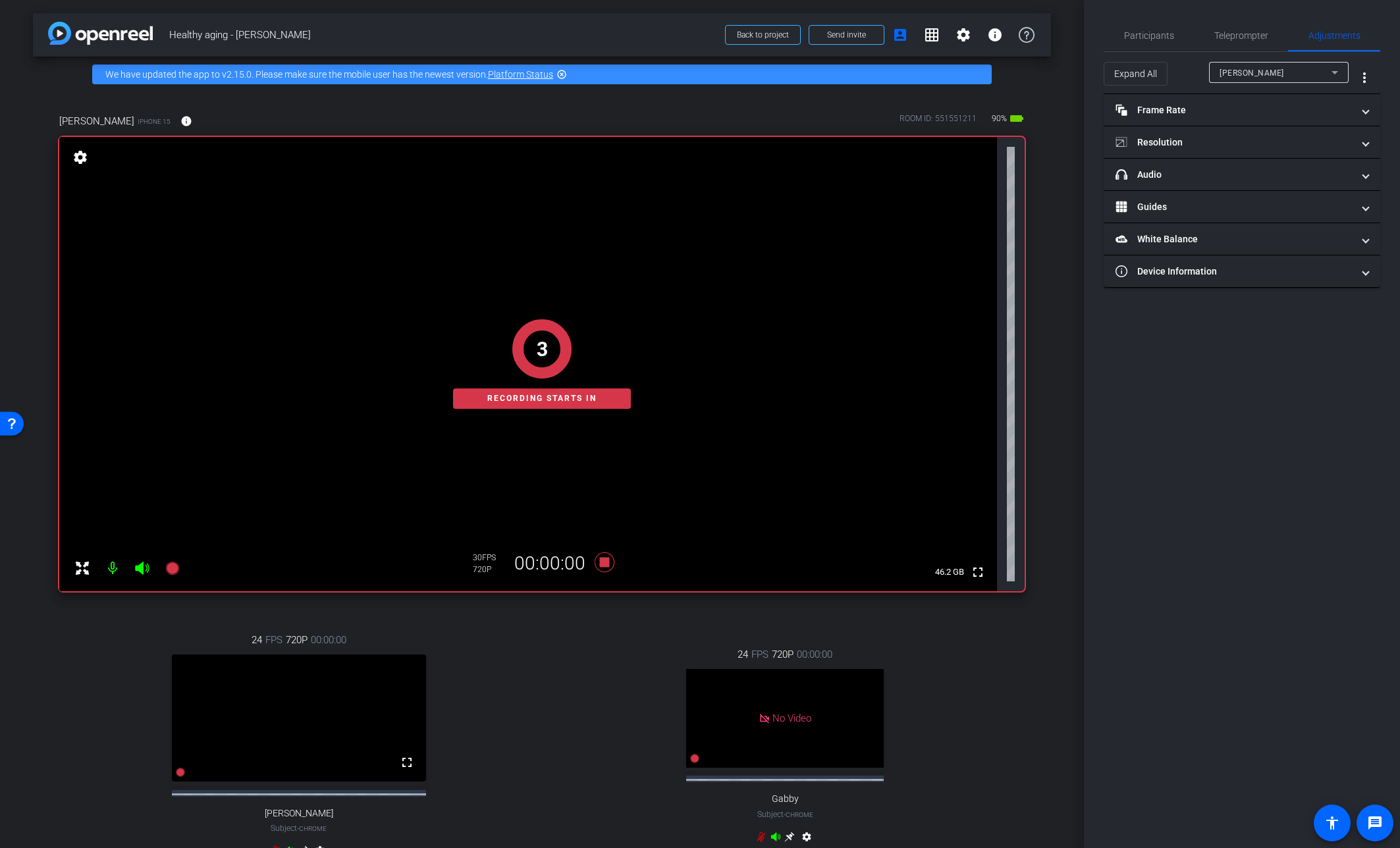
click at [1046, 439] on div "arrow_back Healthy aging - [PERSON_NAME] Back to project Send invite account_bo…" at bounding box center [541, 424] width 1084 height 848
click at [1092, 36] on span "Participants" at bounding box center [1149, 35] width 50 height 9
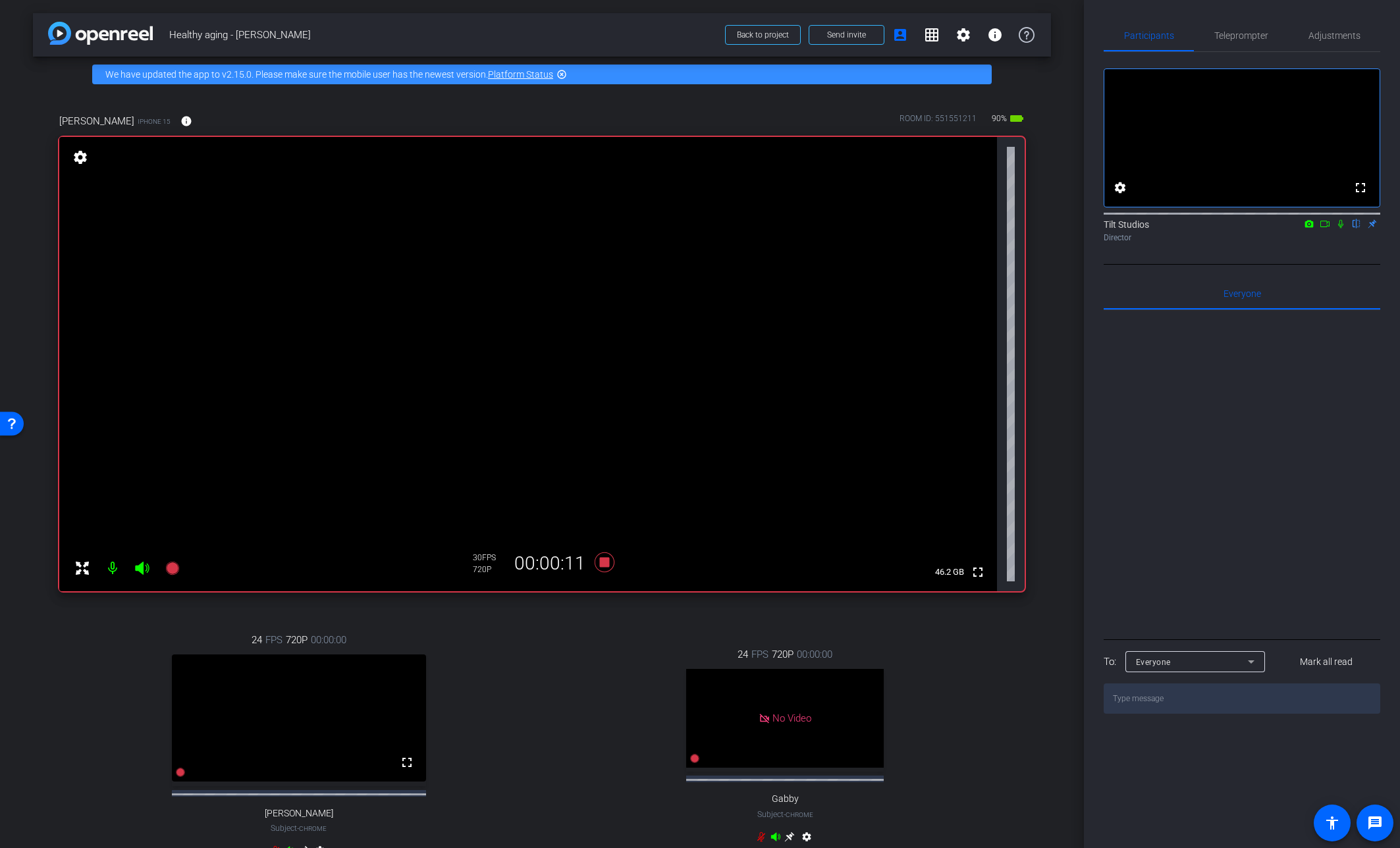
click at [1092, 229] on icon at bounding box center [1341, 223] width 11 height 9
click at [601, 565] on icon at bounding box center [604, 562] width 19 height 19
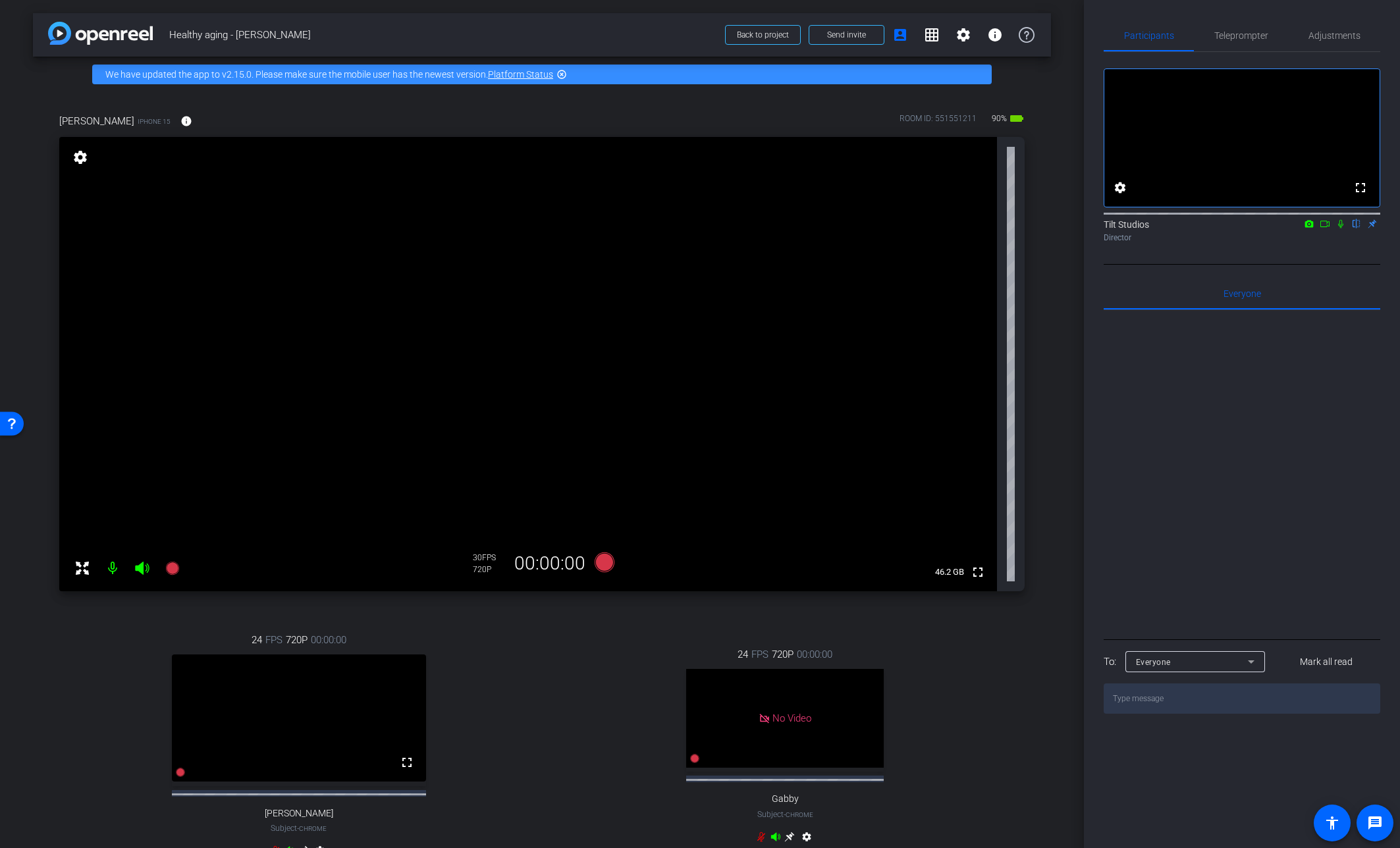
click at [1051, 455] on div "arrow_back Healthy aging - [PERSON_NAME] Back to project Send invite account_bo…" at bounding box center [541, 424] width 1084 height 848
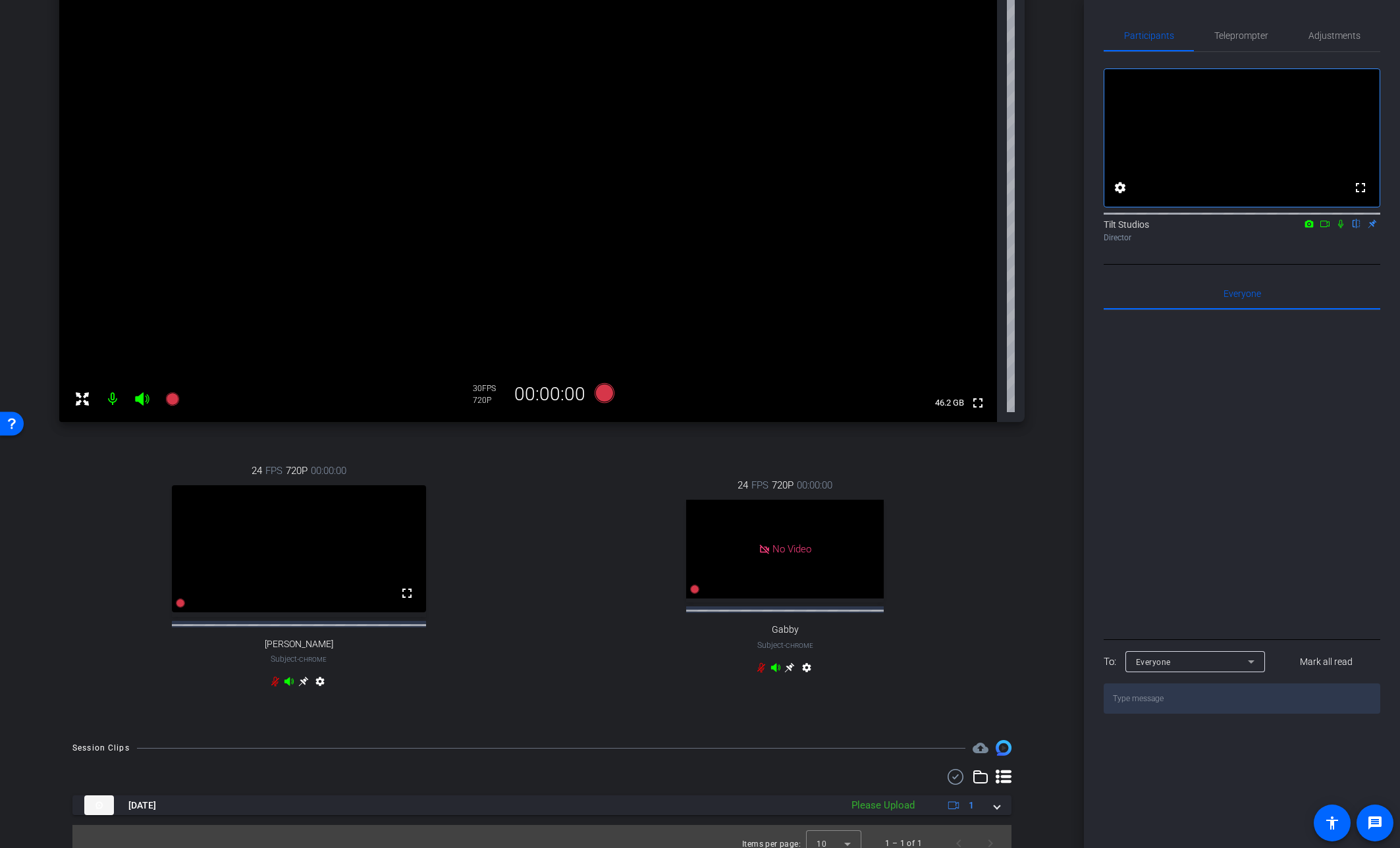
scroll to position [195, 0]
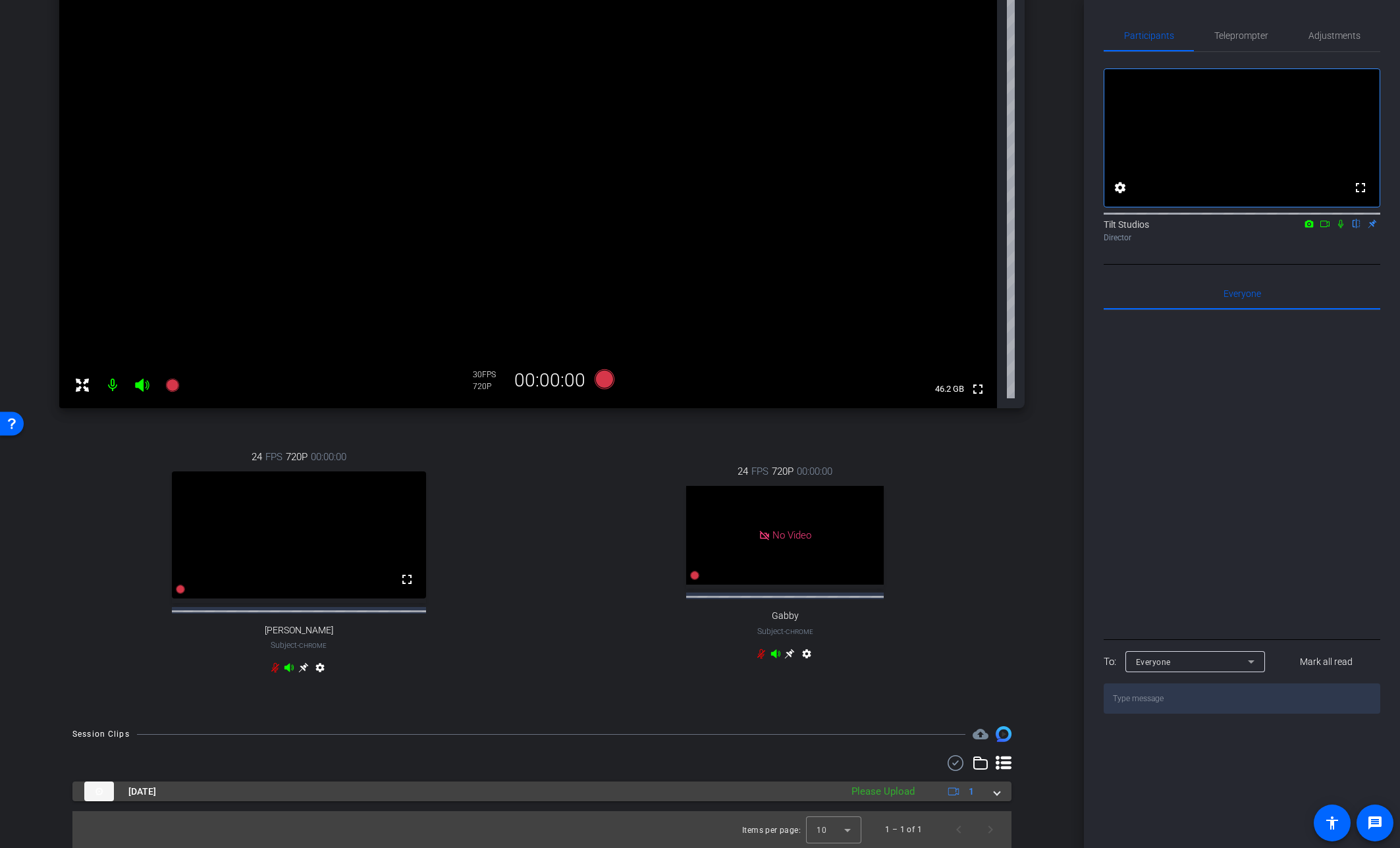
click at [994, 689] on span at bounding box center [997, 792] width 5 height 14
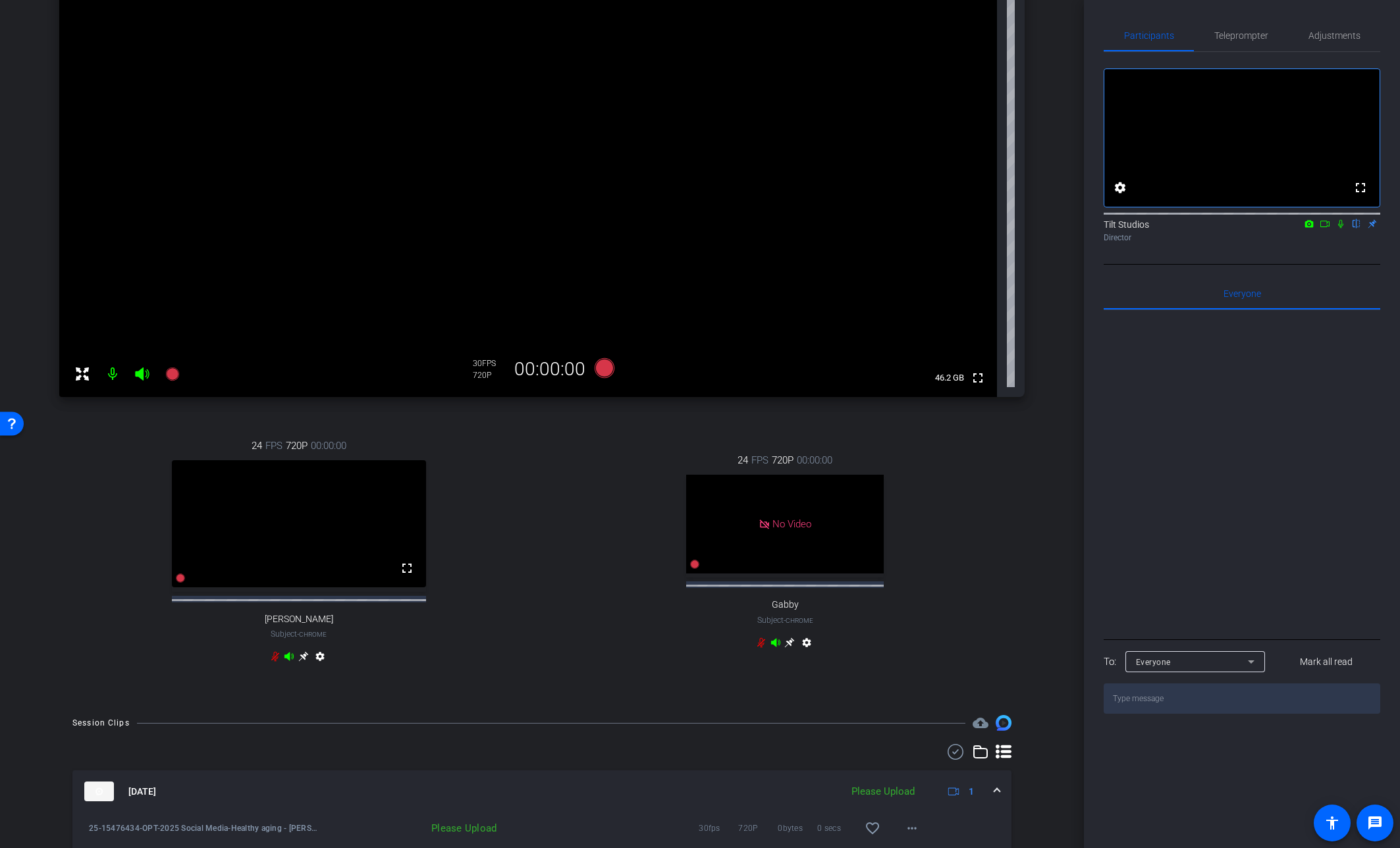
scroll to position [263, 0]
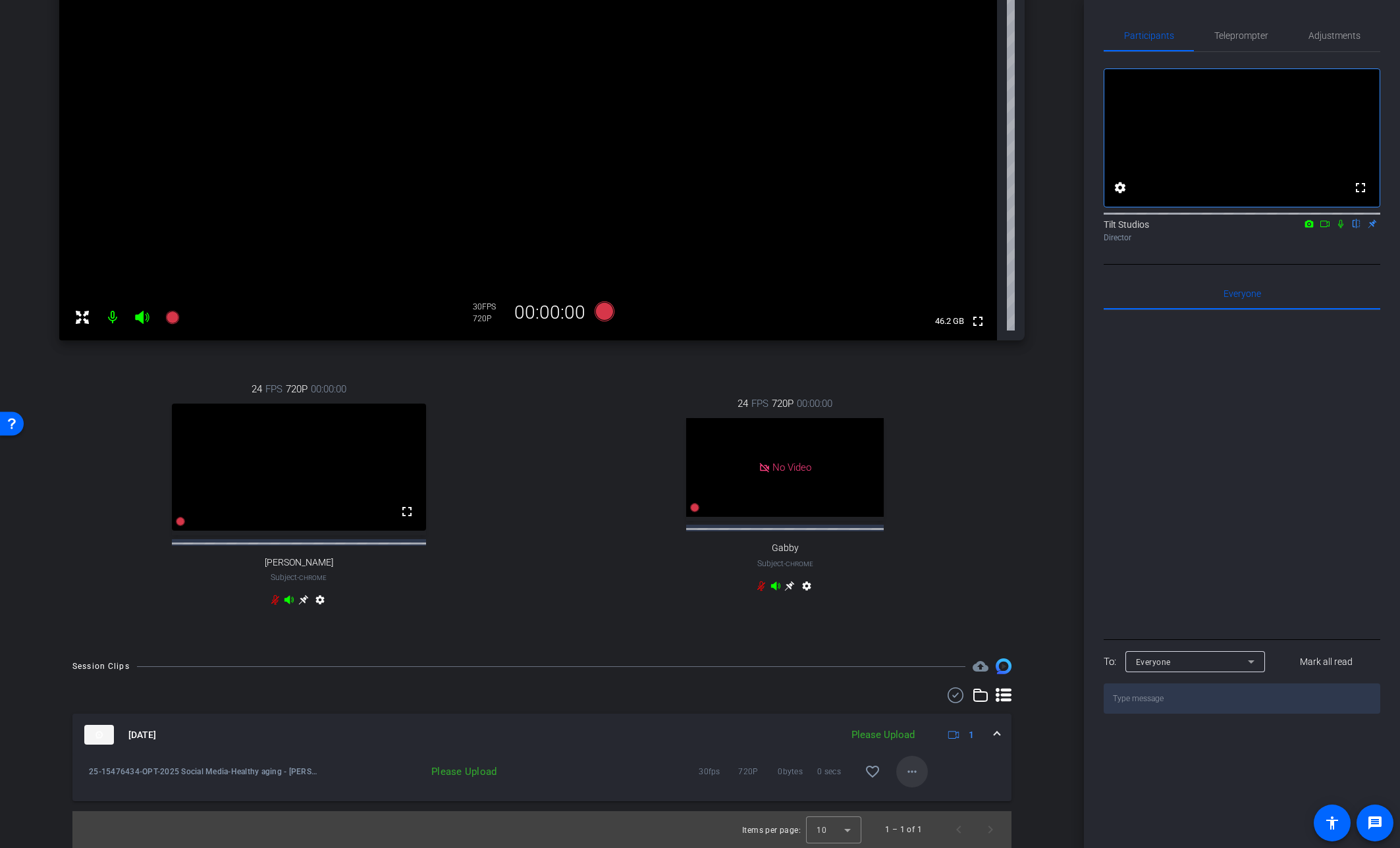
click at [907, 689] on mat-icon "more_horiz" at bounding box center [912, 772] width 16 height 16
click at [919, 689] on span "Upload" at bounding box center [926, 799] width 52 height 16
click at [1030, 486] on div "[PERSON_NAME] iPhone 15 info ROOM ID: 551551211 90% battery_std fullscreen sett…" at bounding box center [541, 243] width 1018 height 804
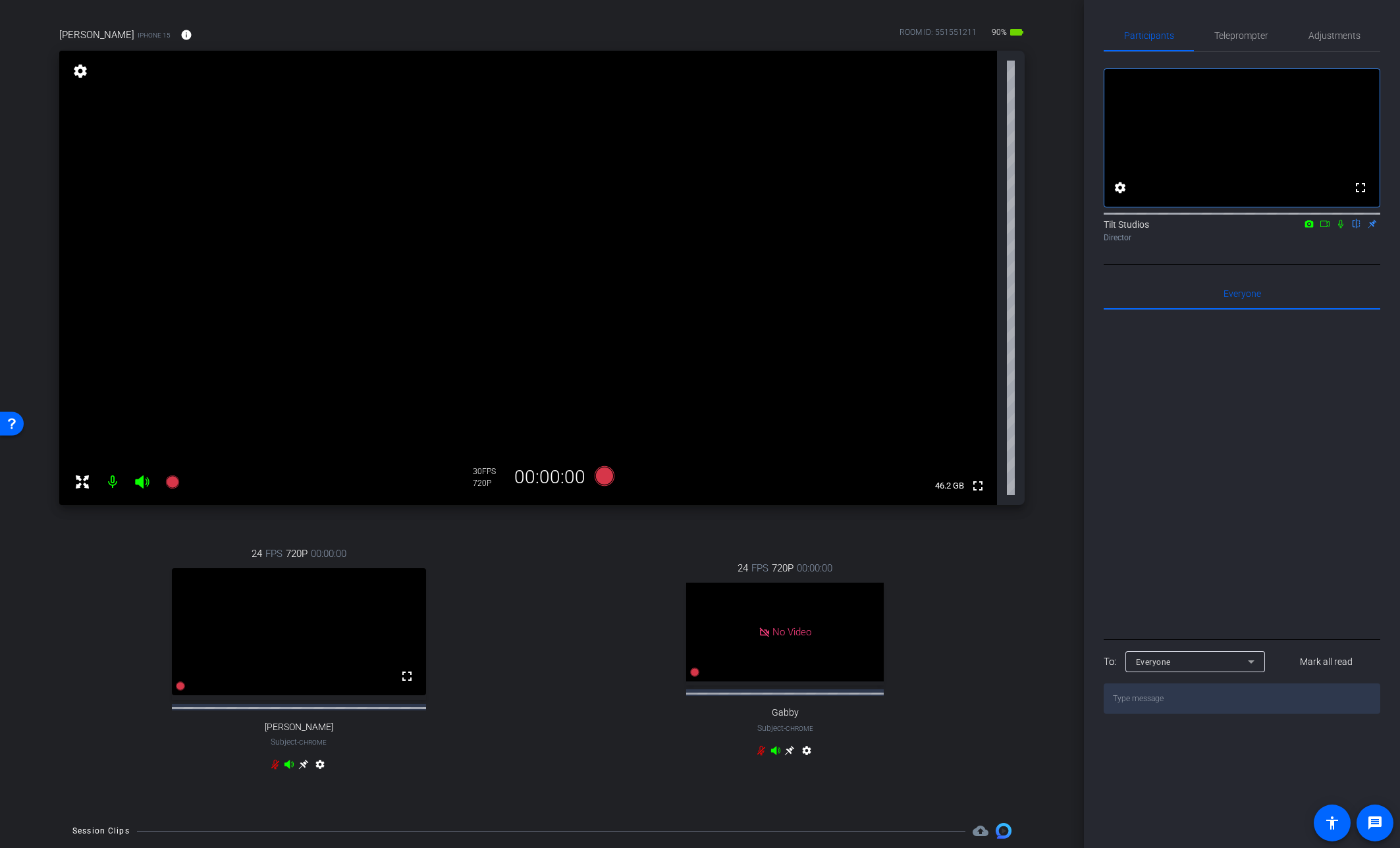
scroll to position [74, 0]
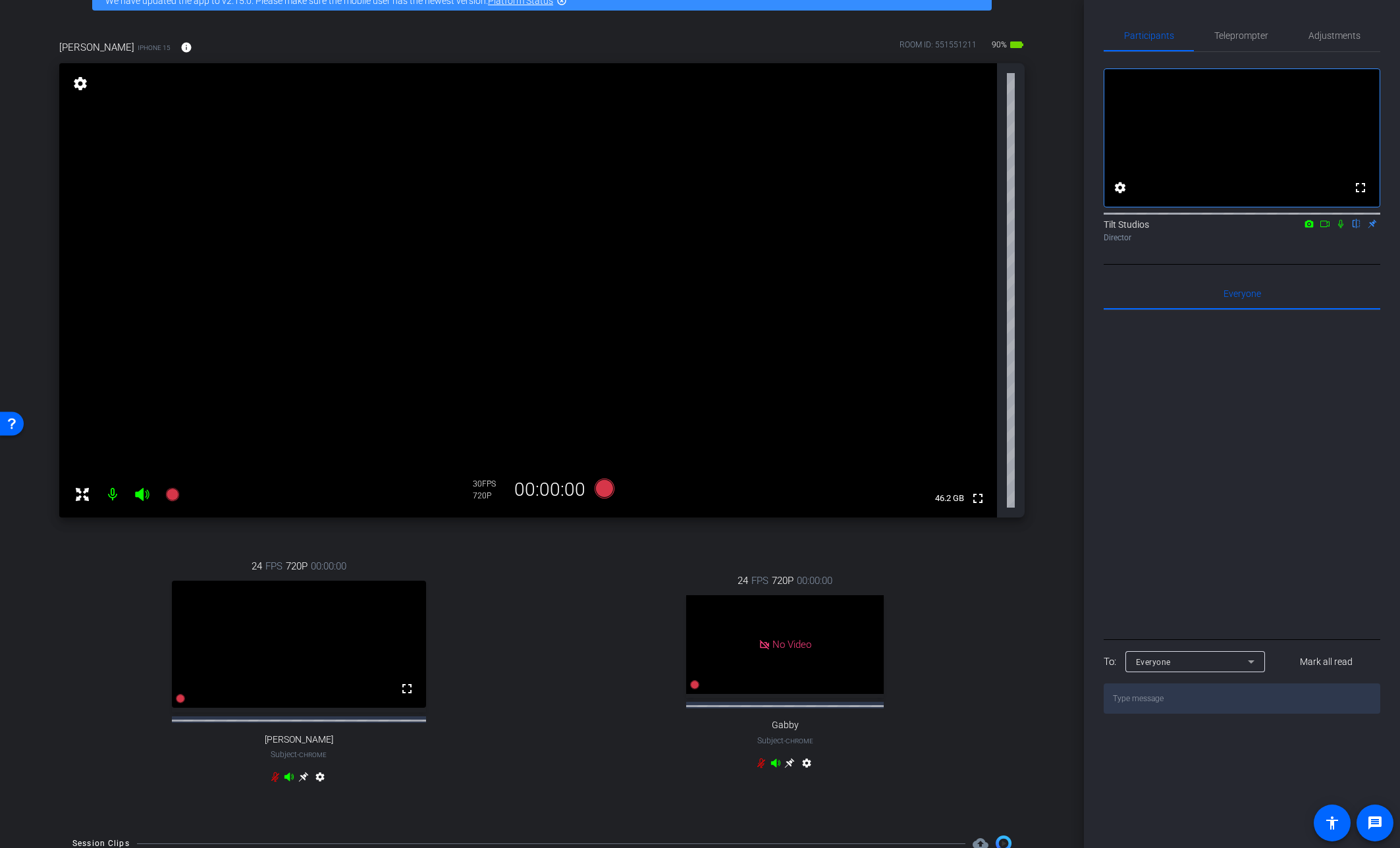
click at [1092, 229] on icon at bounding box center [1341, 224] width 5 height 9
click at [1092, 229] on icon at bounding box center [1341, 224] width 7 height 9
click at [1050, 256] on div "arrow_back Healthy aging - [PERSON_NAME] Back to project Send invite account_bo…" at bounding box center [541, 350] width 1084 height 848
click at [480, 577] on div "24 FPS 720P 00:00:00 fullscreen Jen Subject - Chrome settings" at bounding box center [299, 673] width 479 height 272
click at [176, 496] on icon at bounding box center [172, 494] width 13 height 13
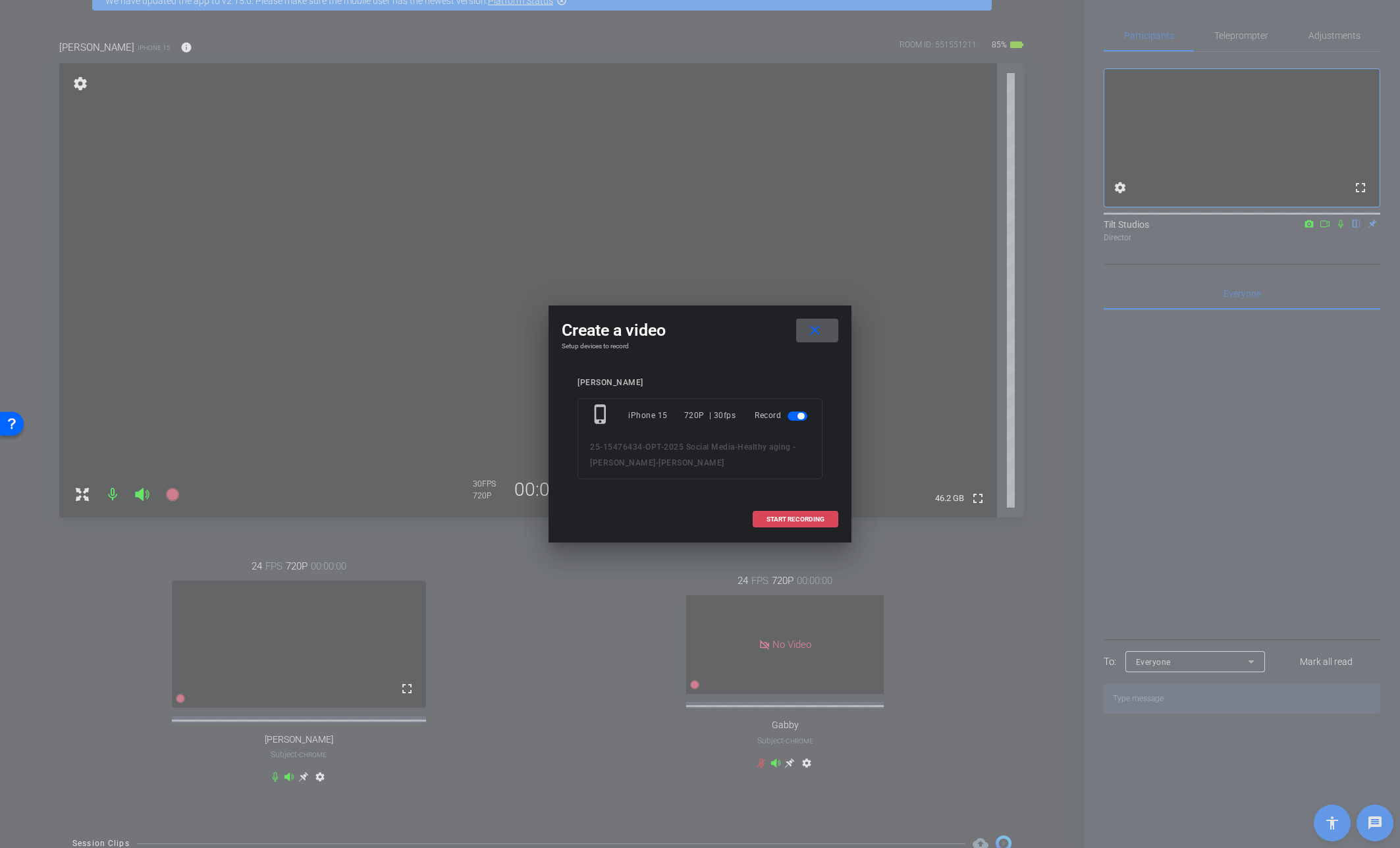
click at [768, 525] on span at bounding box center [795, 519] width 84 height 32
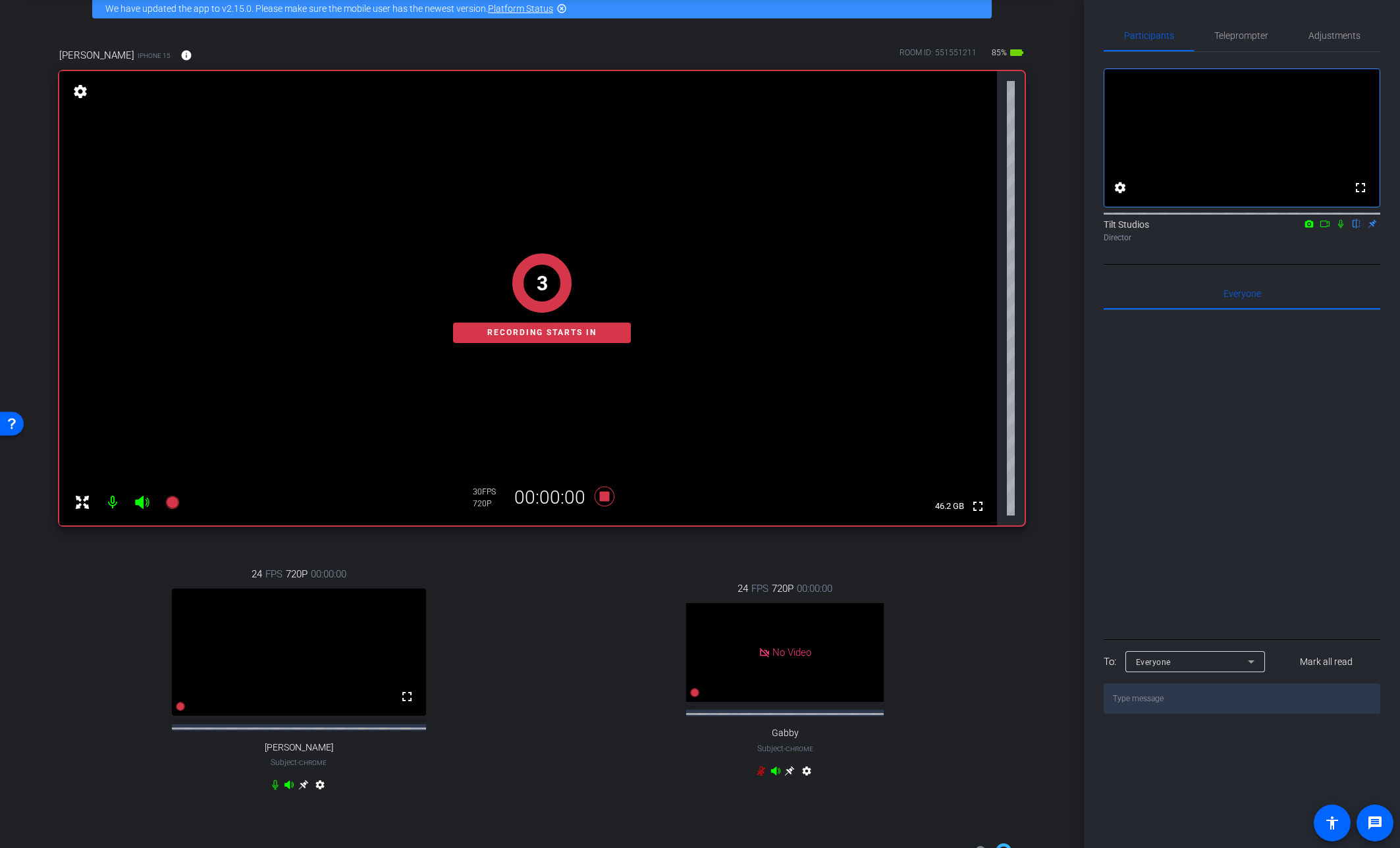
scroll to position [0, 0]
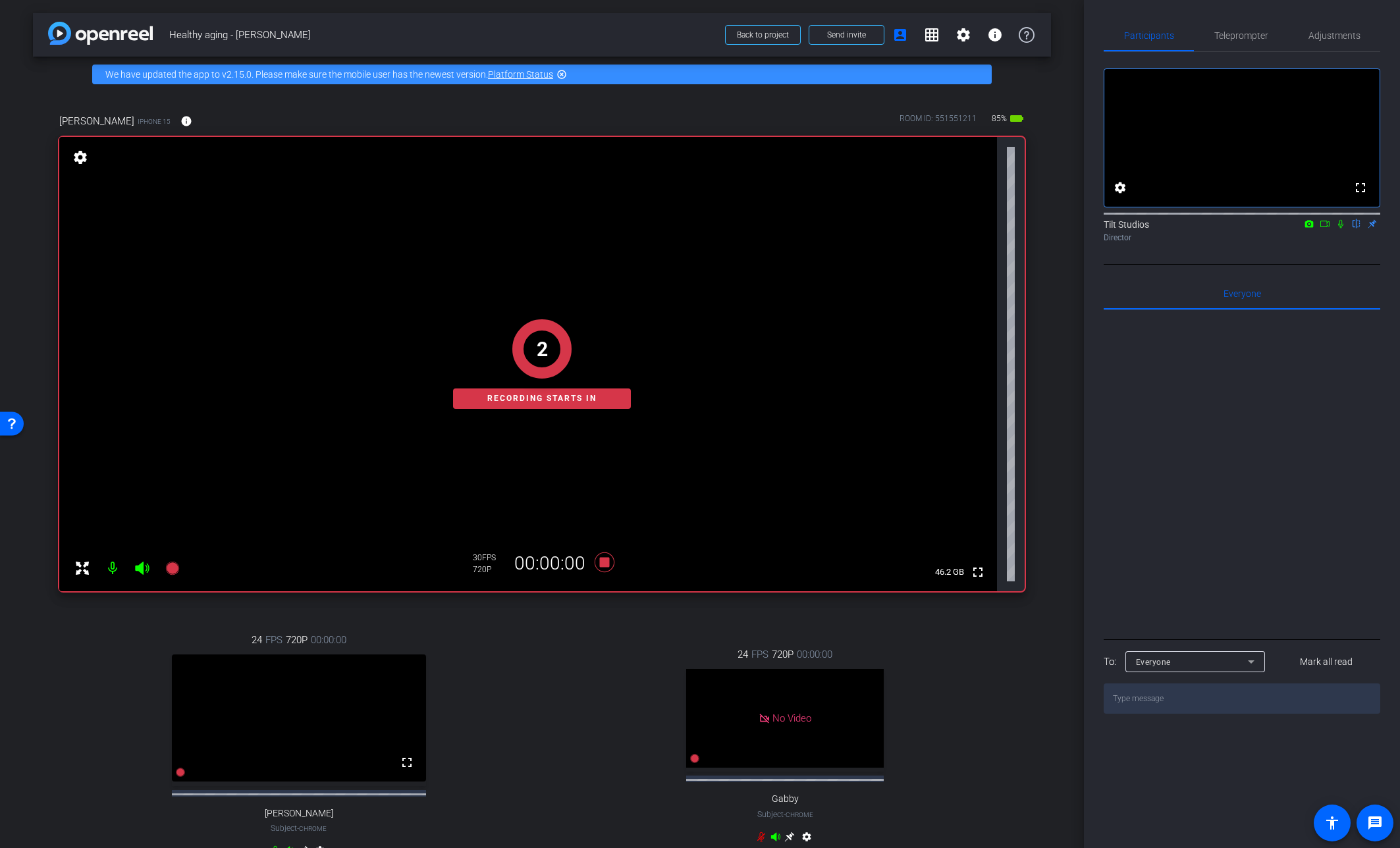
click at [1035, 345] on div "[PERSON_NAME] iPhone 15 info ROOM ID: 551551211 85% battery_std fullscreen 2 Re…" at bounding box center [541, 494] width 1018 height 804
click at [1092, 229] on icon at bounding box center [1341, 224] width 5 height 9
click at [1092, 229] on icon at bounding box center [1341, 224] width 7 height 9
click at [1092, 229] on icon at bounding box center [1341, 224] width 5 height 9
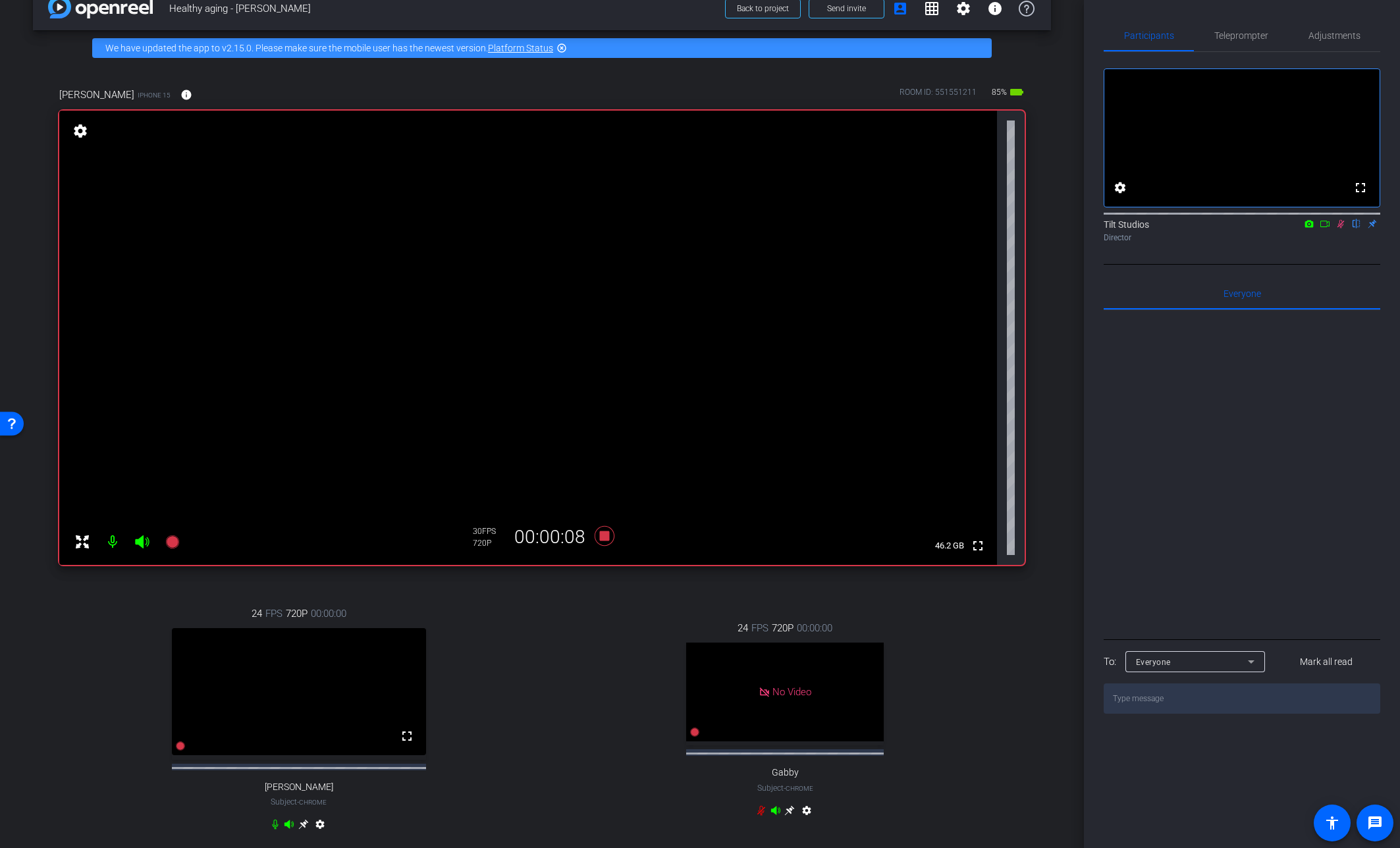
scroll to position [30, 0]
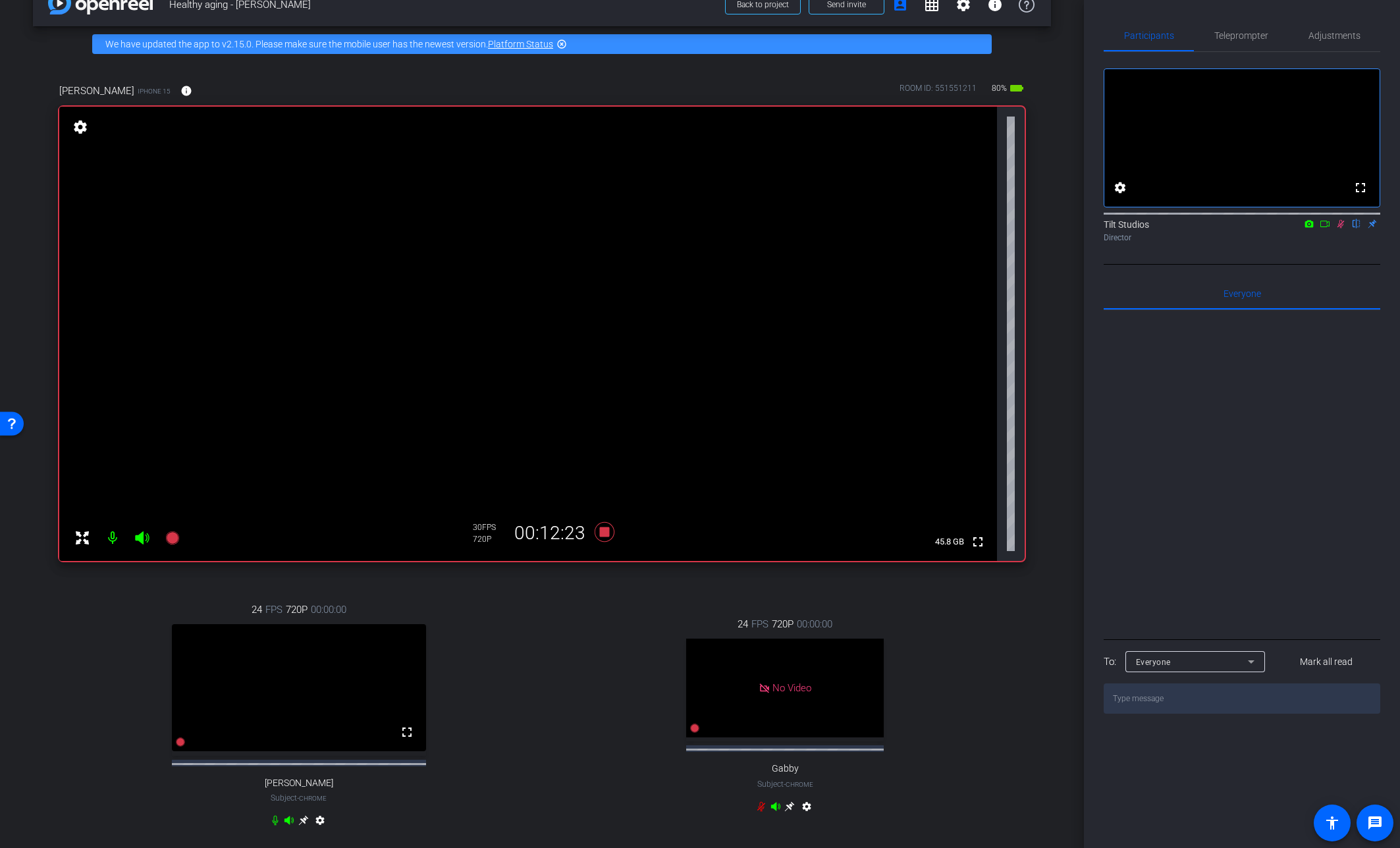
click at [1057, 311] on div "arrow_back Healthy aging - [PERSON_NAME] Back to project Send invite account_bo…" at bounding box center [541, 393] width 1084 height 848
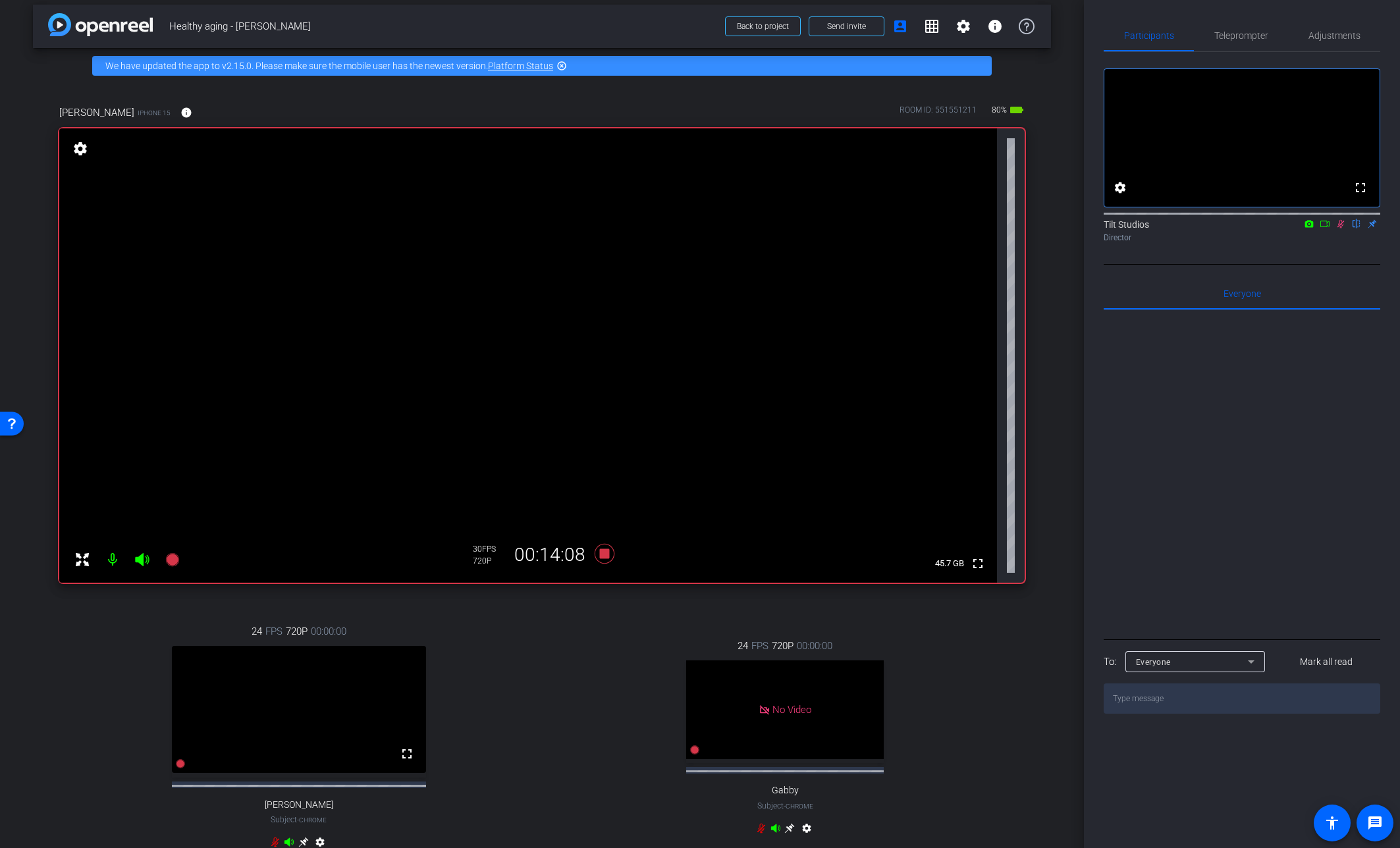
scroll to position [0, 0]
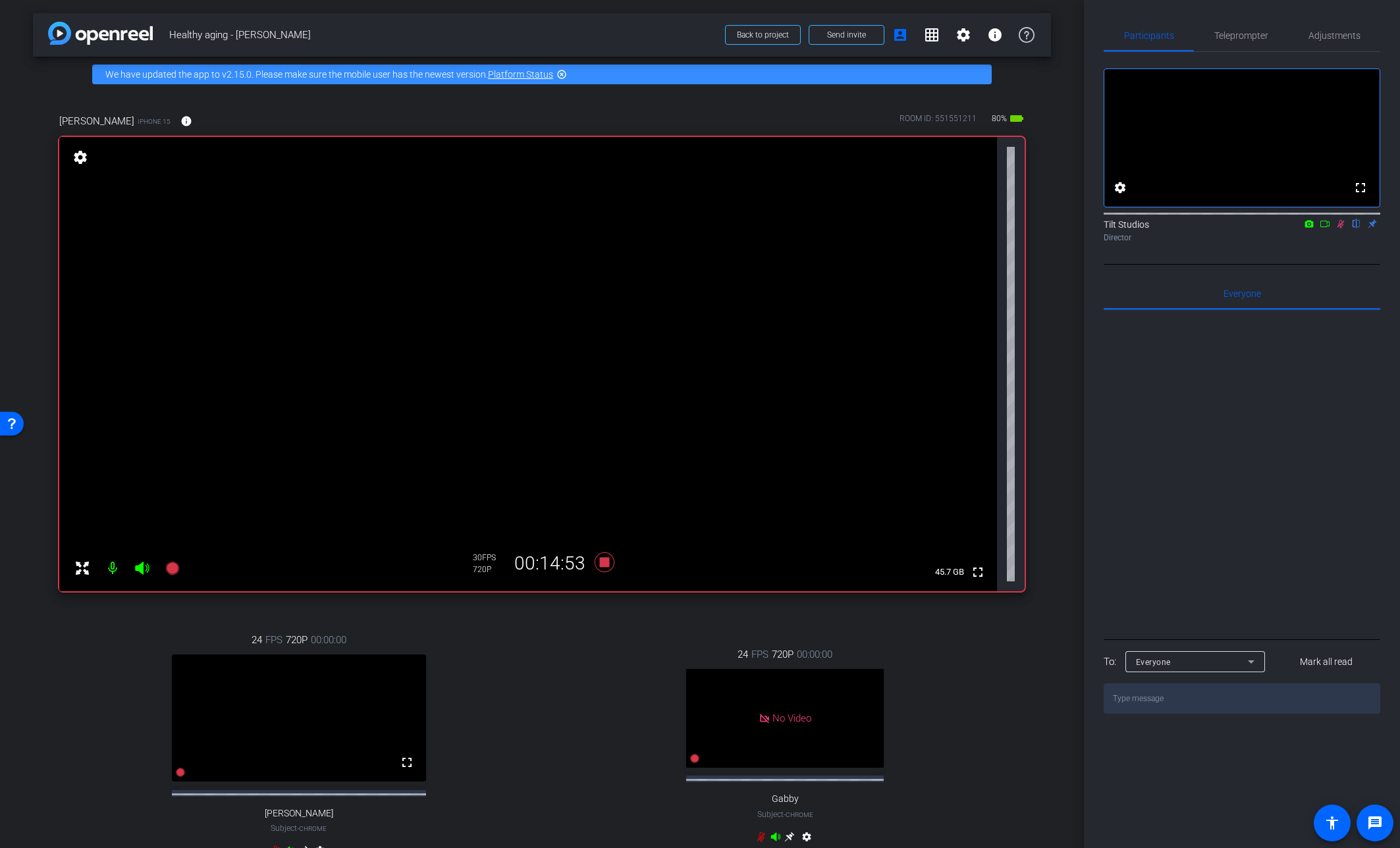
click at [1092, 229] on icon at bounding box center [1341, 223] width 11 height 9
click at [611, 665] on div "24 FPS 720P 00:00:00 No Video Gabby Subject - Chrome settings" at bounding box center [785, 747] width 479 height 244
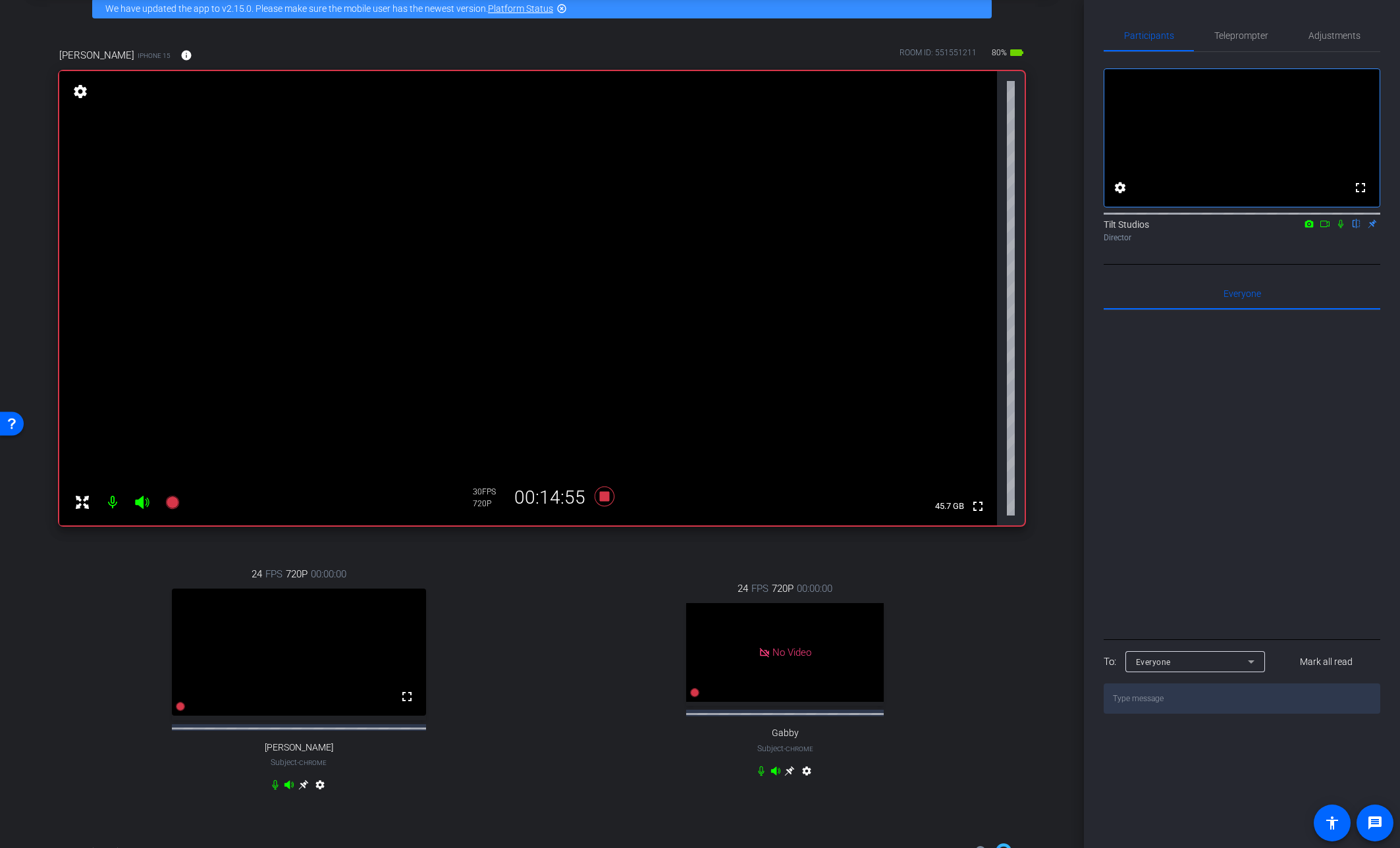
scroll to position [70, 0]
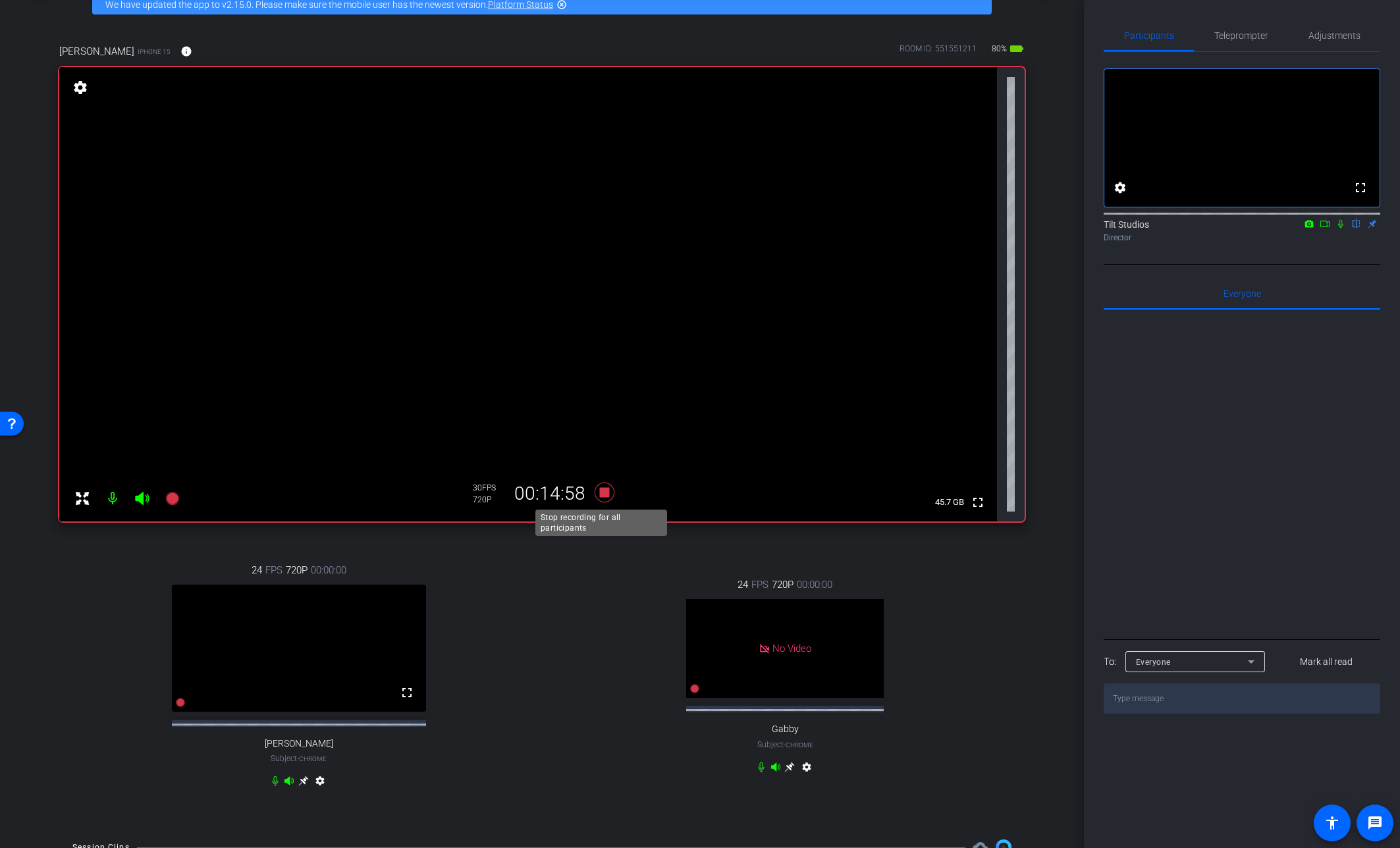
click at [601, 500] on icon at bounding box center [604, 492] width 32 height 24
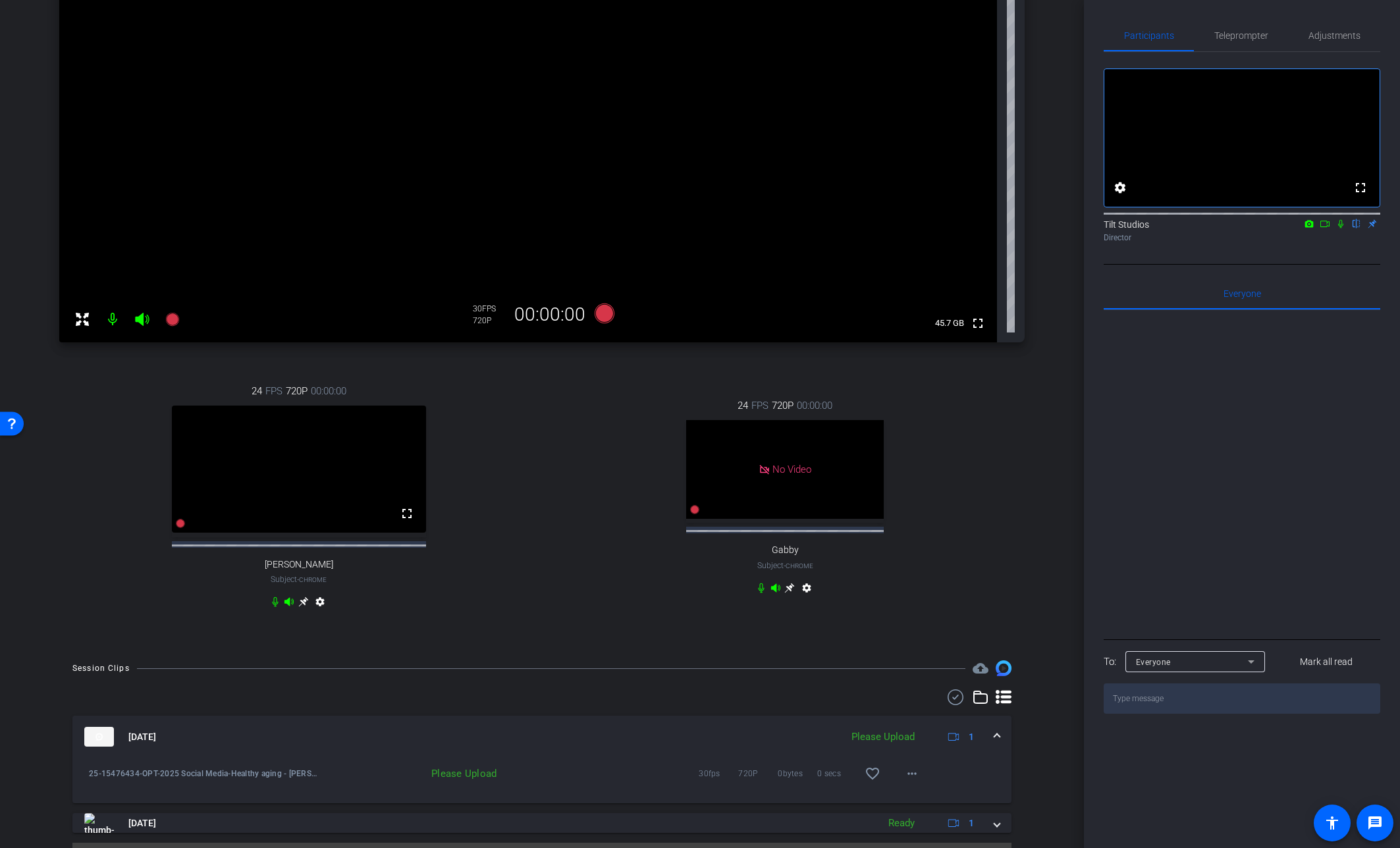
scroll to position [292, 0]
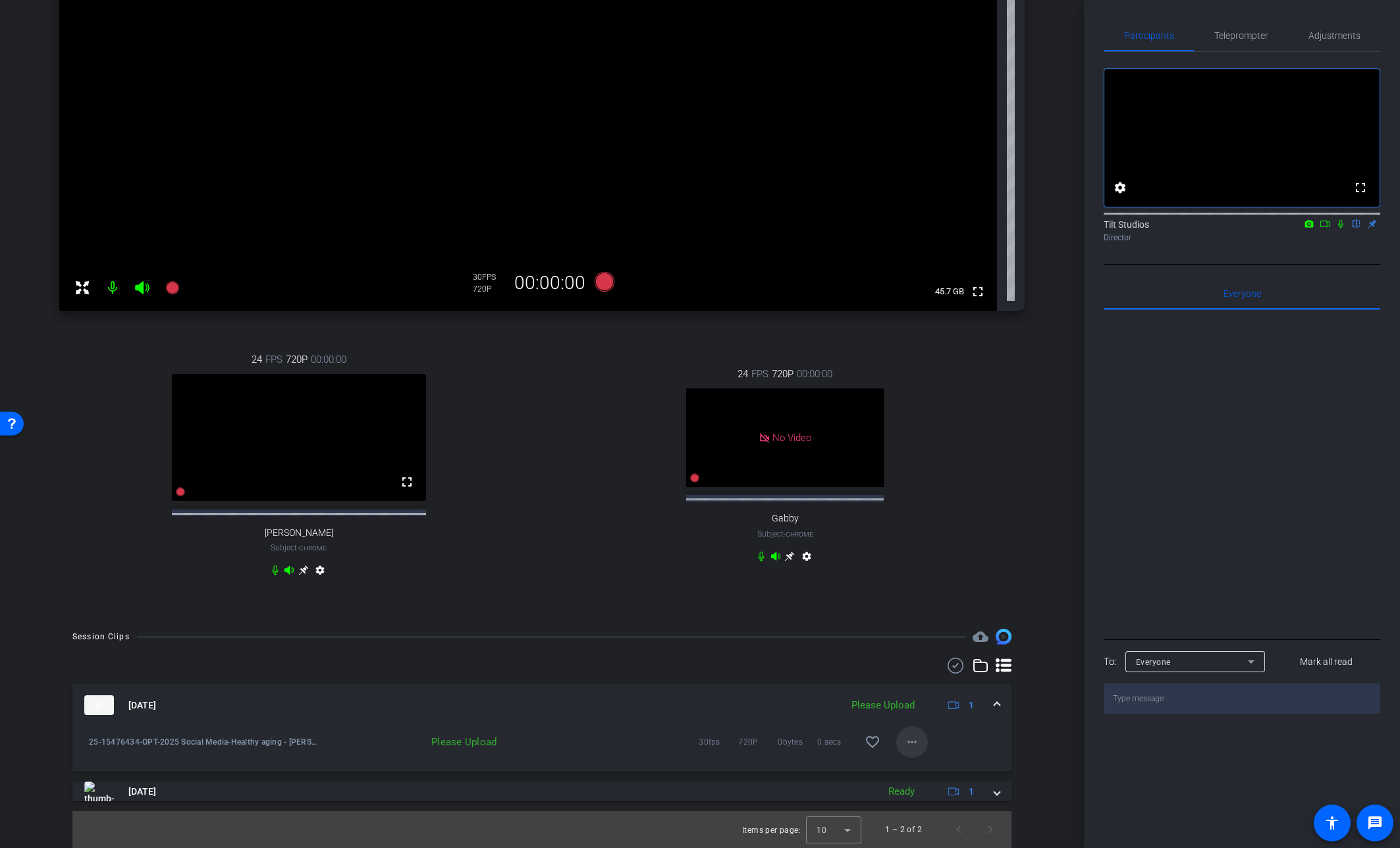
click at [911, 689] on button "more_horiz" at bounding box center [912, 743] width 32 height 32
click at [922, 689] on span "Upload" at bounding box center [926, 769] width 52 height 16
click at [1027, 463] on div "[PERSON_NAME] iPhone 15 info ROOM ID: 551551211 80% battery_std fullscreen sett…" at bounding box center [541, 213] width 1018 height 804
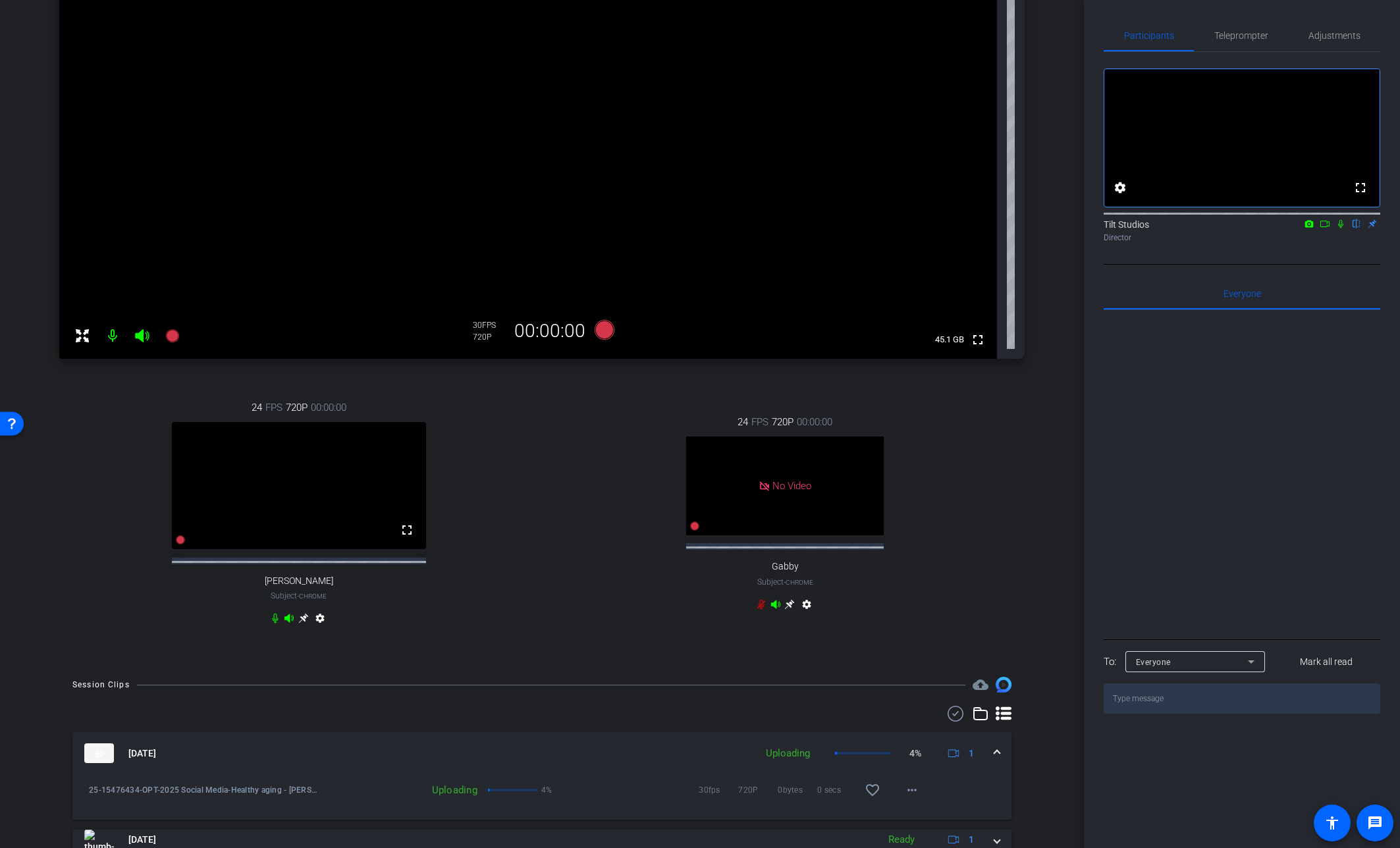
scroll to position [230, 0]
click at [1044, 590] on div "arrow_back Healthy aging - [PERSON_NAME] Back to project Send invite account_bo…" at bounding box center [541, 194] width 1084 height 848
click at [1092, 229] on icon at bounding box center [1341, 223] width 11 height 9
drag, startPoint x: 1030, startPoint y: 339, endPoint x: 1035, endPoint y: 375, distance: 36.3
click at [1030, 339] on div "[PERSON_NAME] iPhone 15 info ROOM ID: 551551211 80% battery_std fullscreen sett…" at bounding box center [541, 264] width 1018 height 804
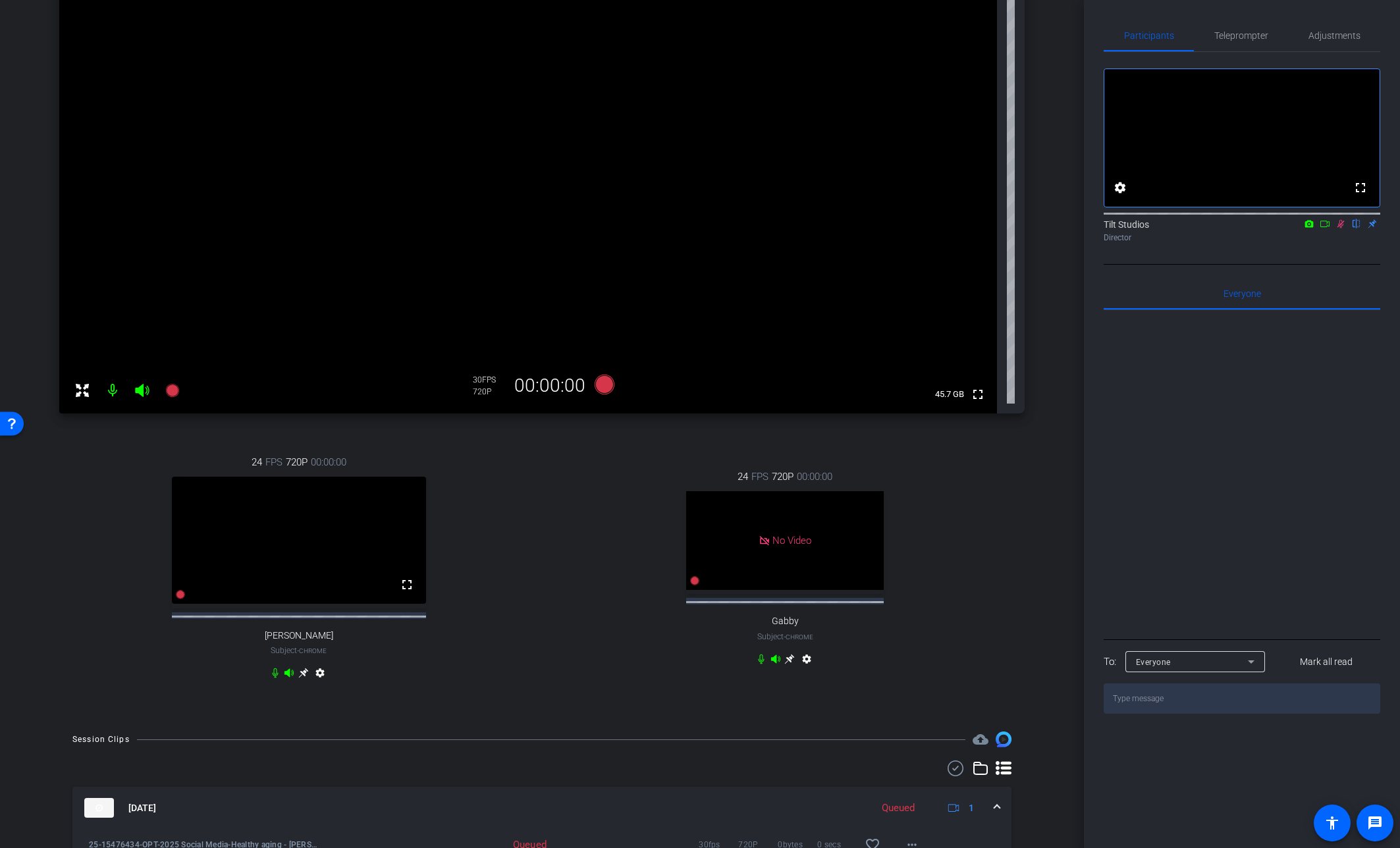
scroll to position [292, 0]
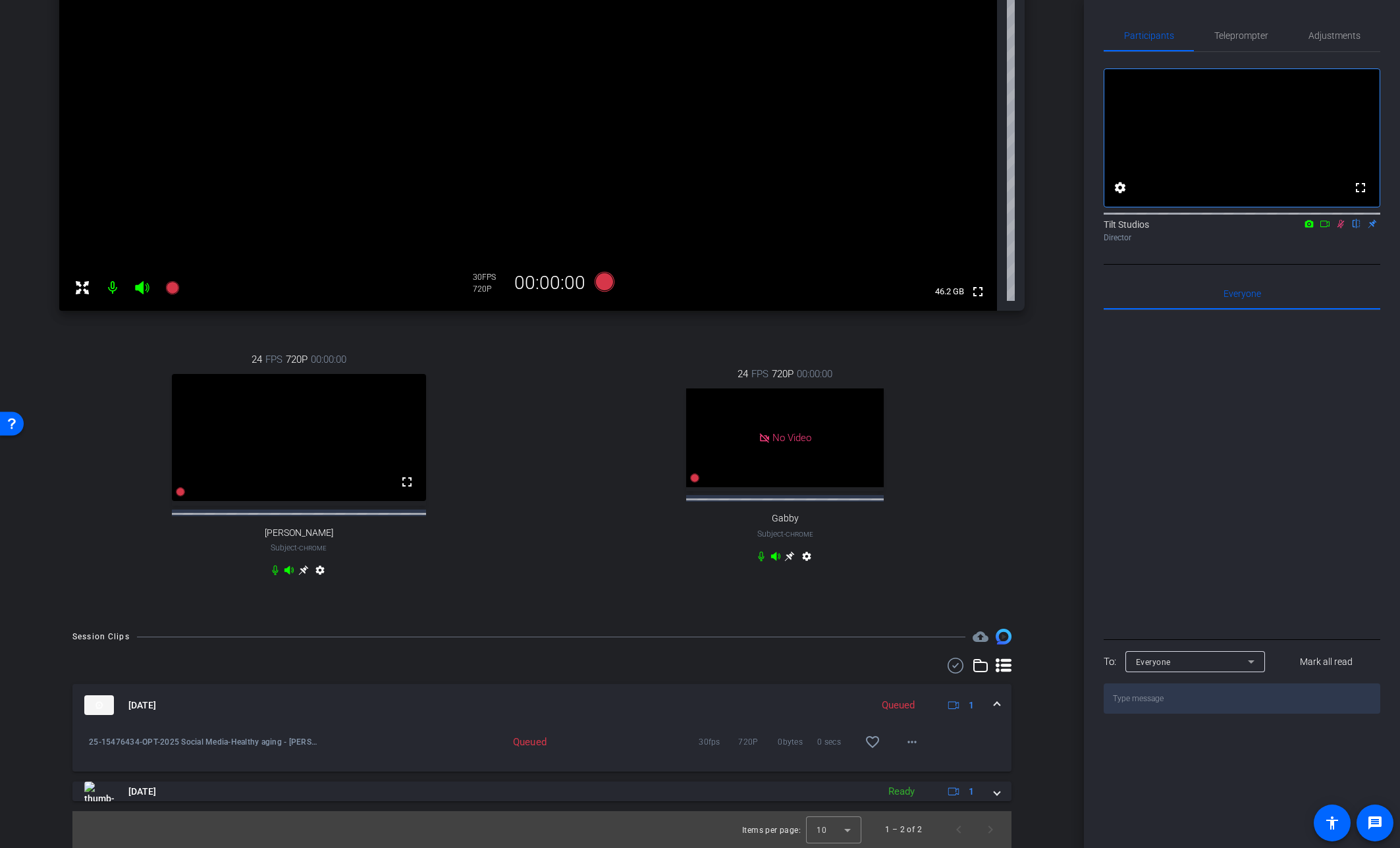
click at [1092, 229] on icon at bounding box center [1341, 223] width 11 height 9
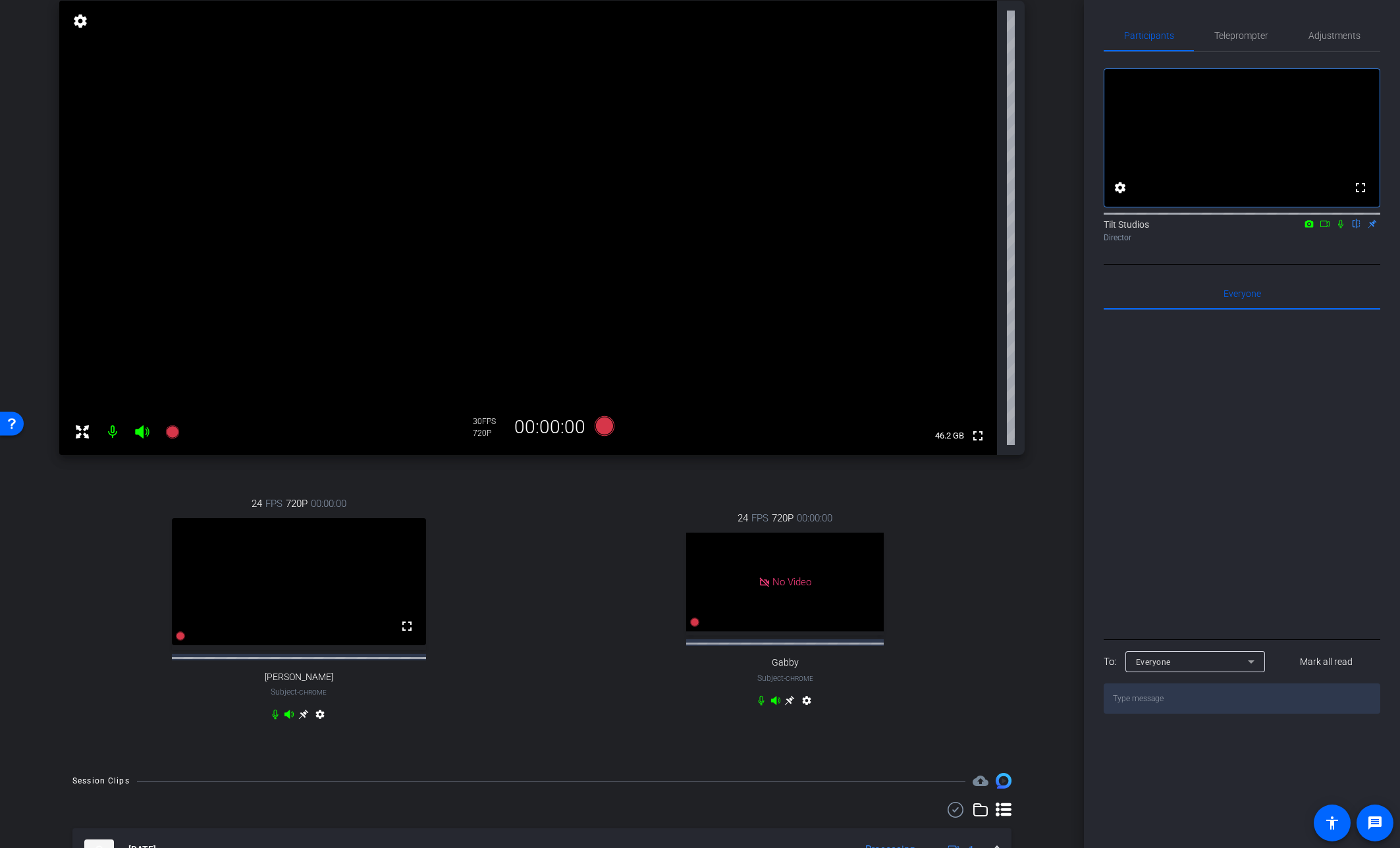
scroll to position [132, 0]
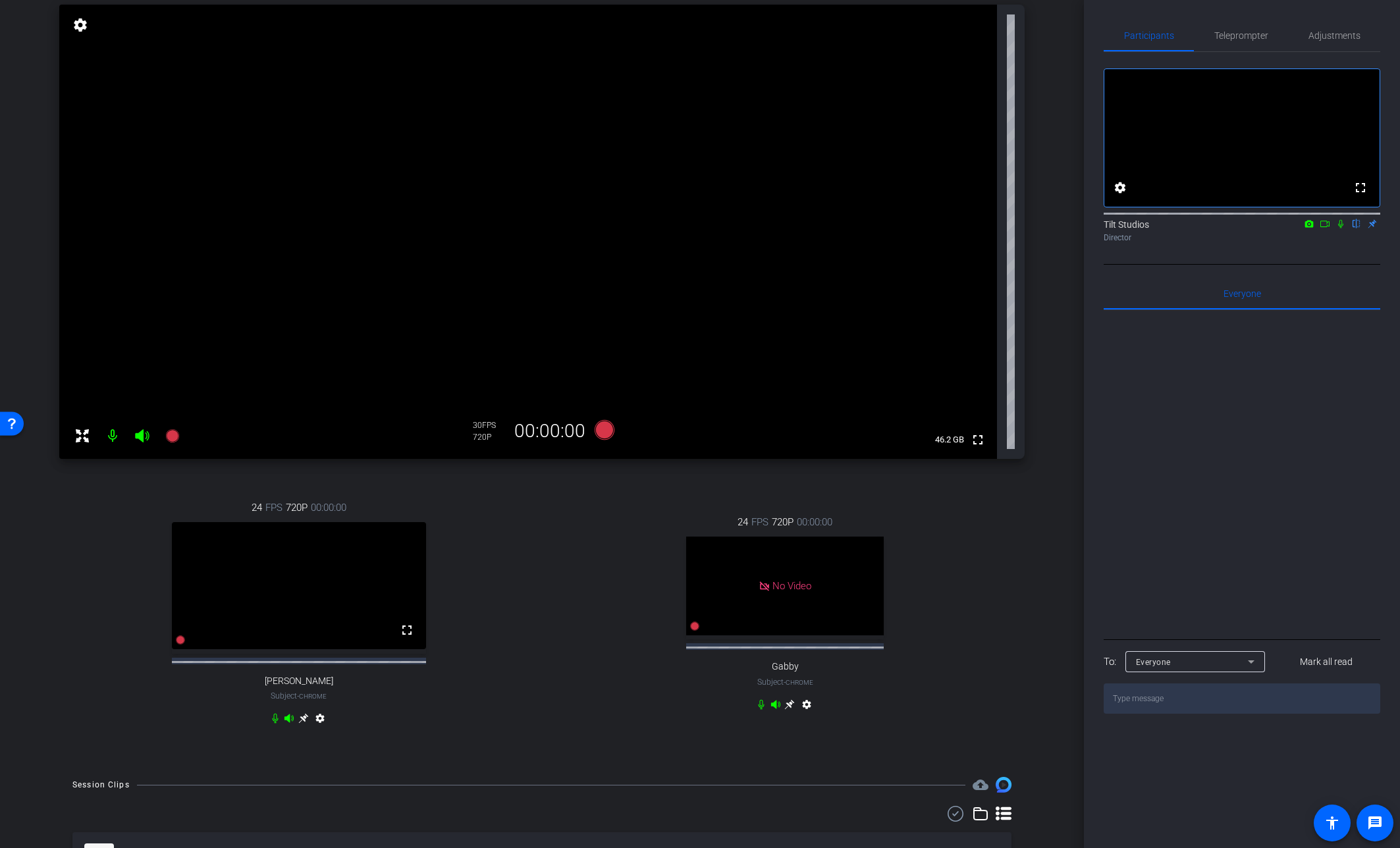
click at [1092, 229] on icon at bounding box center [1341, 224] width 5 height 9
click at [1092, 229] on icon at bounding box center [1341, 223] width 11 height 9
click at [1043, 445] on div "[PERSON_NAME] iPhone 15 info ROOM ID: 551551211 80% battery_std fullscreen sett…" at bounding box center [541, 362] width 1018 height 804
click at [1092, 229] on icon at bounding box center [1341, 224] width 5 height 9
click at [1092, 229] on icon at bounding box center [1341, 224] width 7 height 9
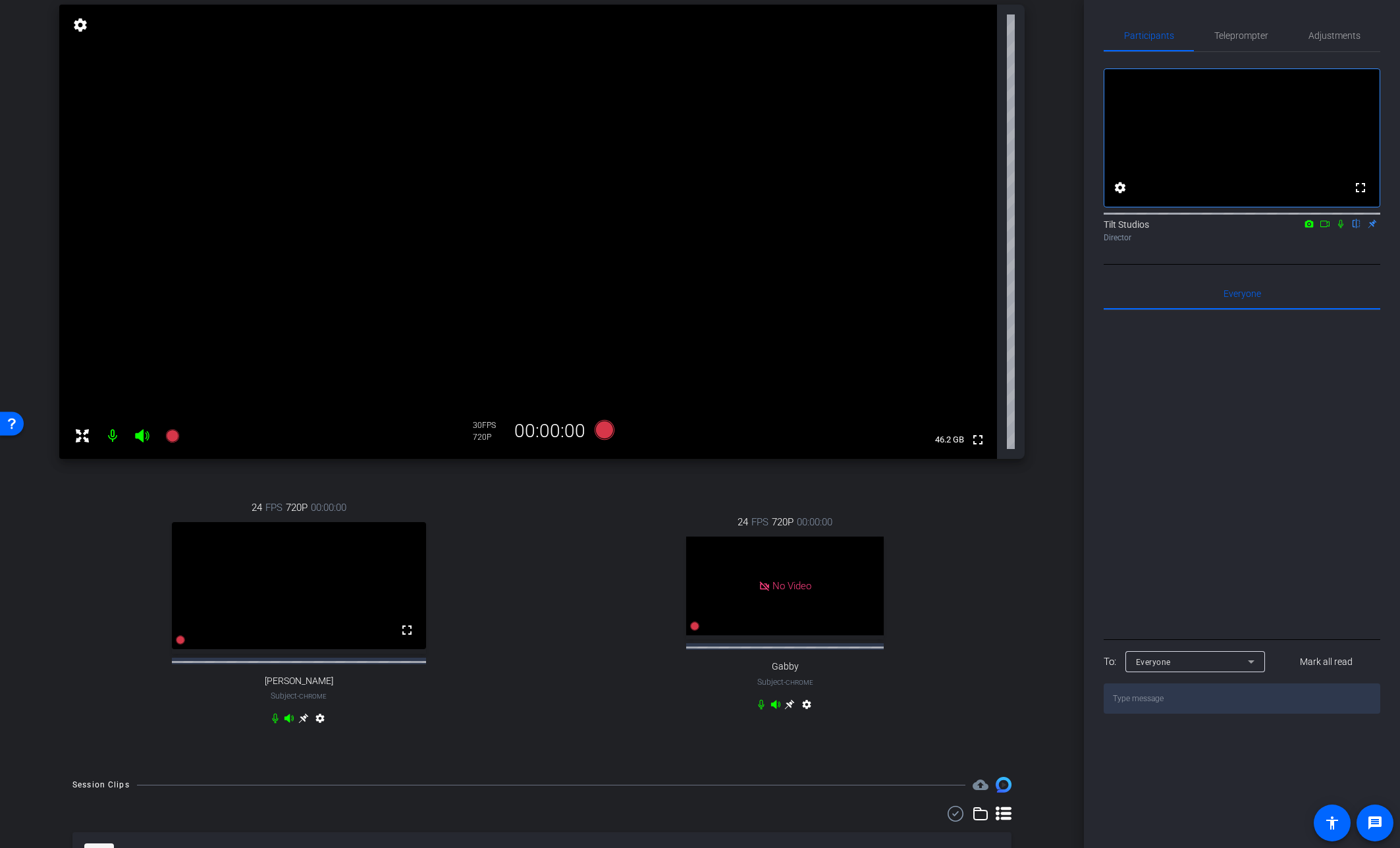
click at [1092, 229] on icon at bounding box center [1341, 224] width 5 height 9
